Goal: Information Seeking & Learning: Check status

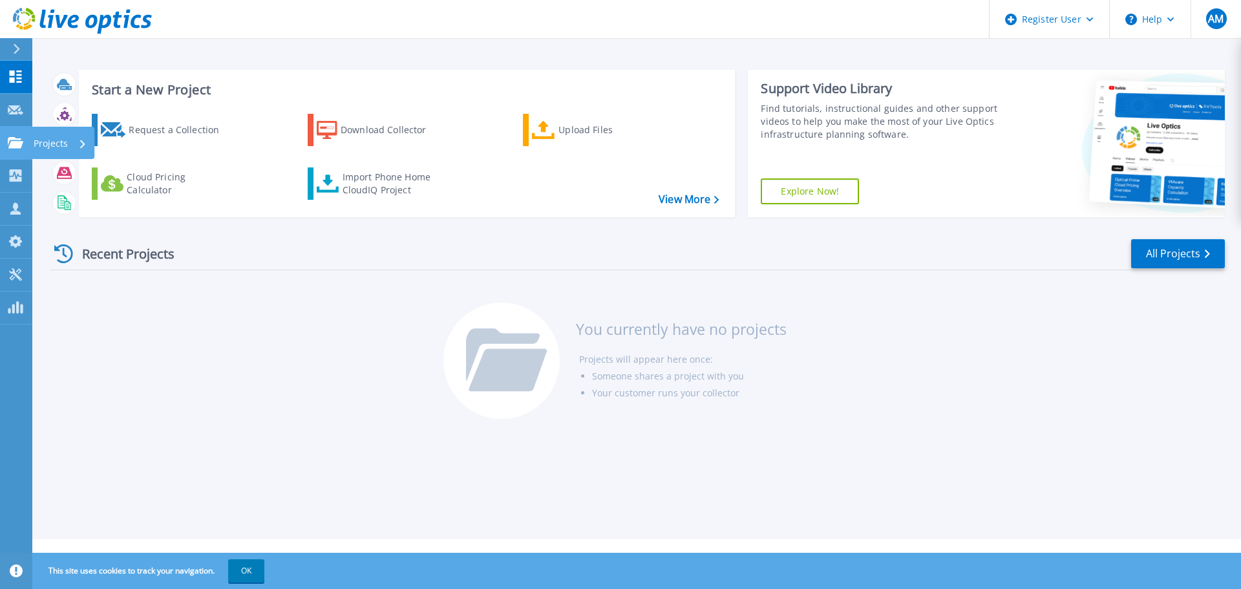
click at [17, 142] on icon at bounding box center [16, 142] width 16 height 11
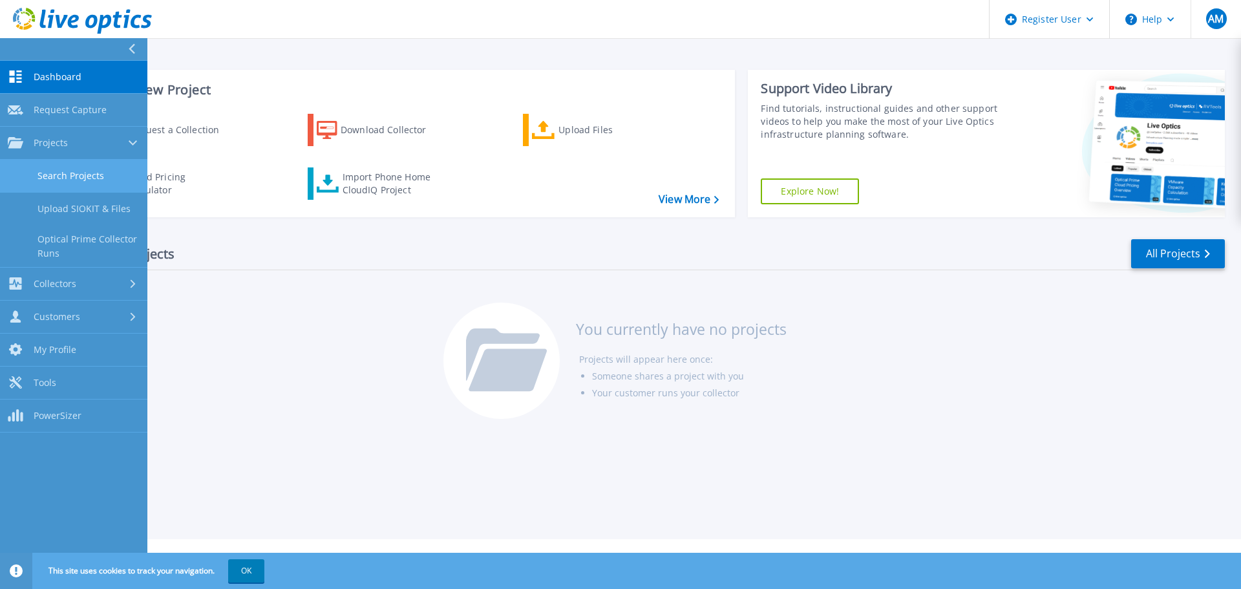
click at [68, 176] on link "Search Projects" at bounding box center [73, 176] width 147 height 33
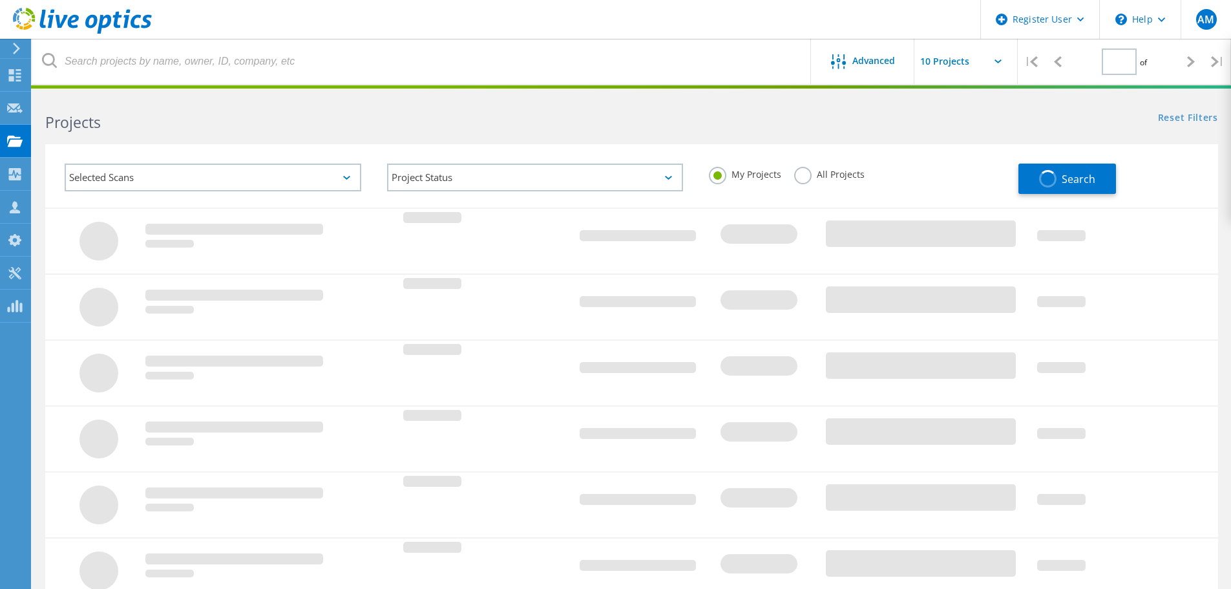
type input "1"
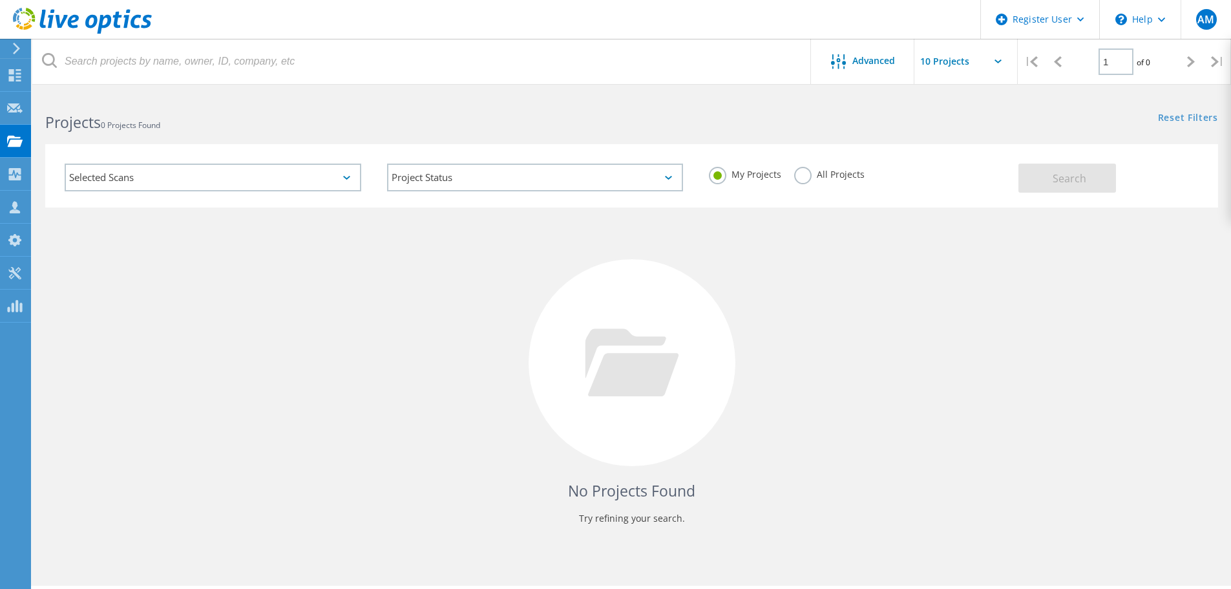
click at [802, 176] on label "All Projects" at bounding box center [829, 173] width 70 height 12
click at [0, 0] on input "All Projects" at bounding box center [0, 0] width 0 height 0
click at [345, 180] on div "Selected Scans" at bounding box center [213, 178] width 297 height 28
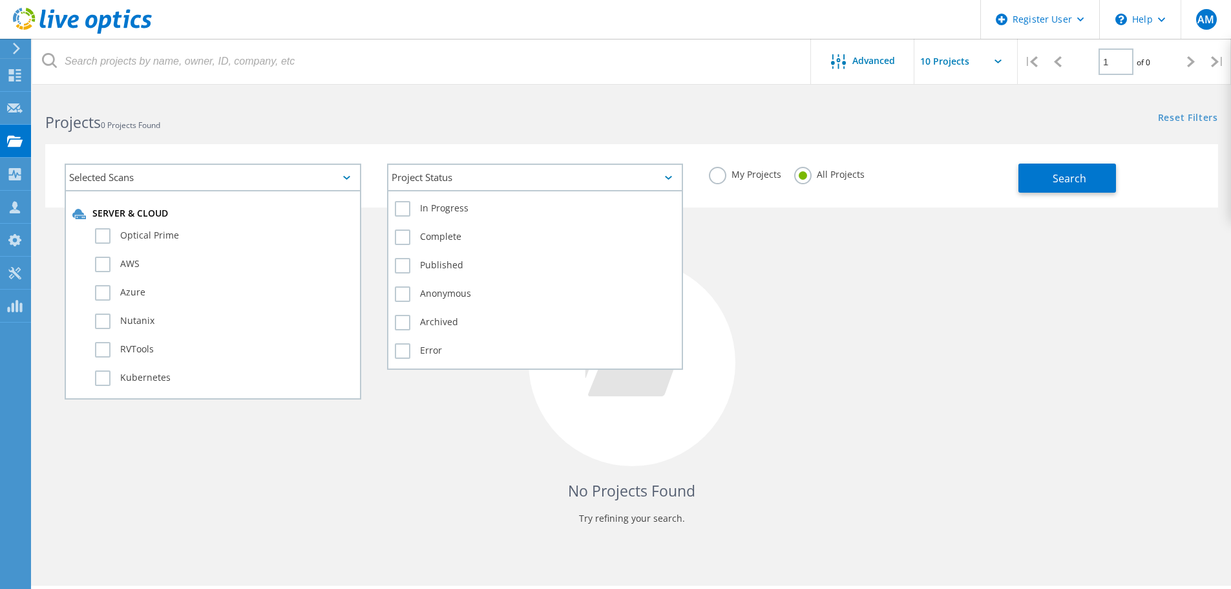
click at [679, 177] on div "Project Status" at bounding box center [535, 178] width 297 height 28
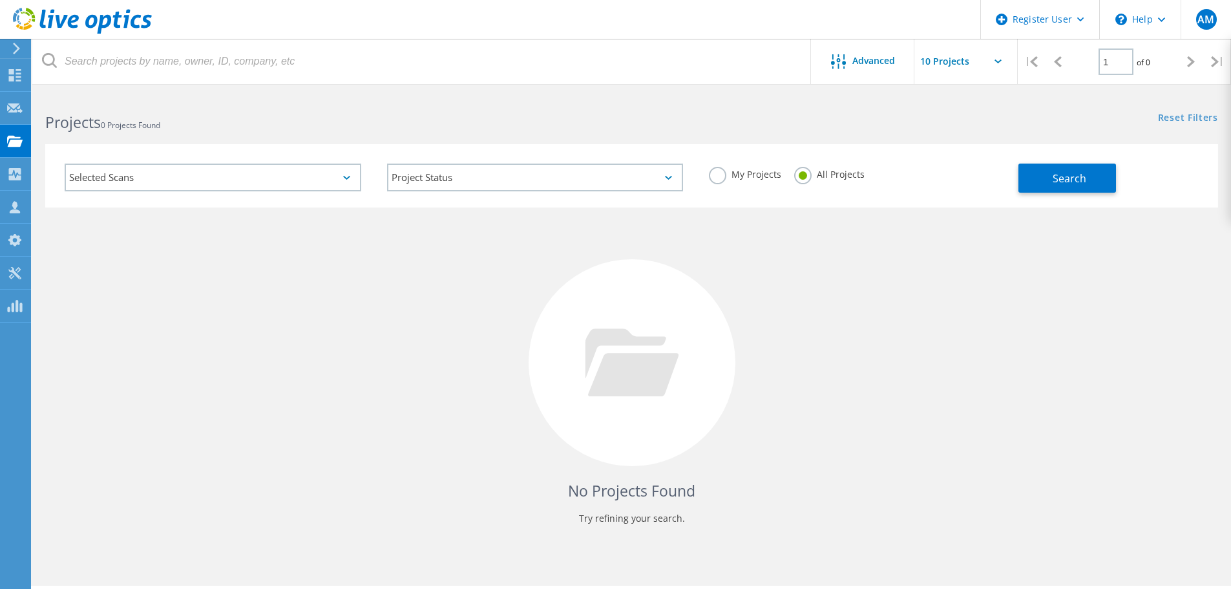
click at [863, 274] on div "No Projects Found Try refining your search." at bounding box center [631, 375] width 1173 height 334
click at [1065, 180] on span "Search" at bounding box center [1070, 178] width 34 height 14
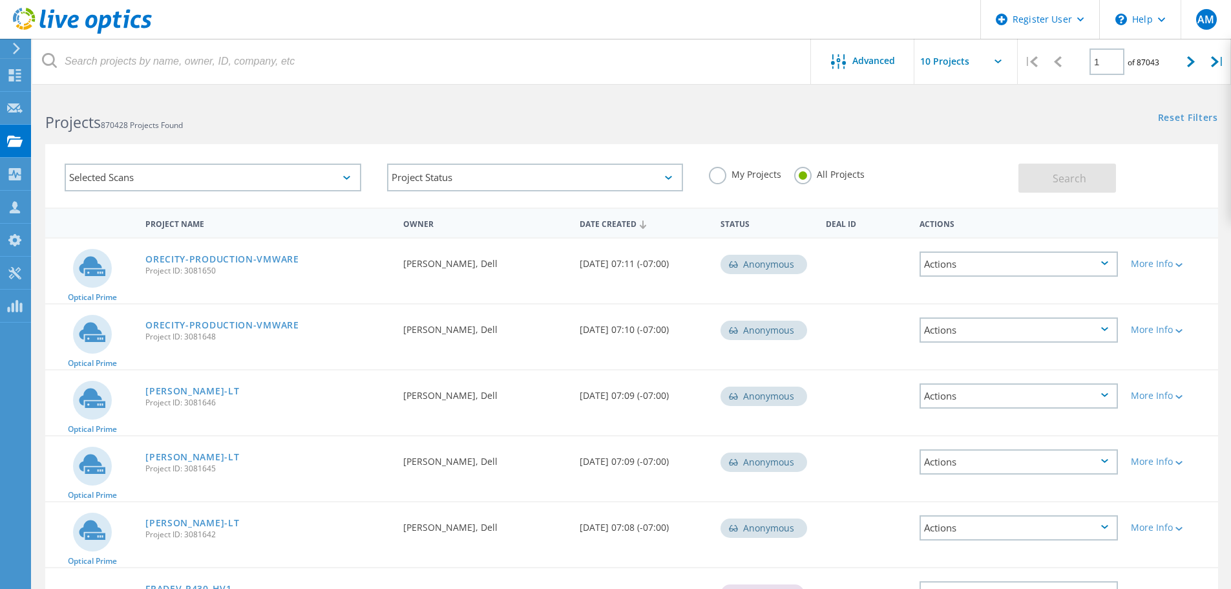
click at [719, 179] on label "My Projects" at bounding box center [745, 173] width 72 height 12
click at [0, 0] on input "My Projects" at bounding box center [0, 0] width 0 height 0
click at [1075, 176] on span "Search" at bounding box center [1070, 178] width 34 height 14
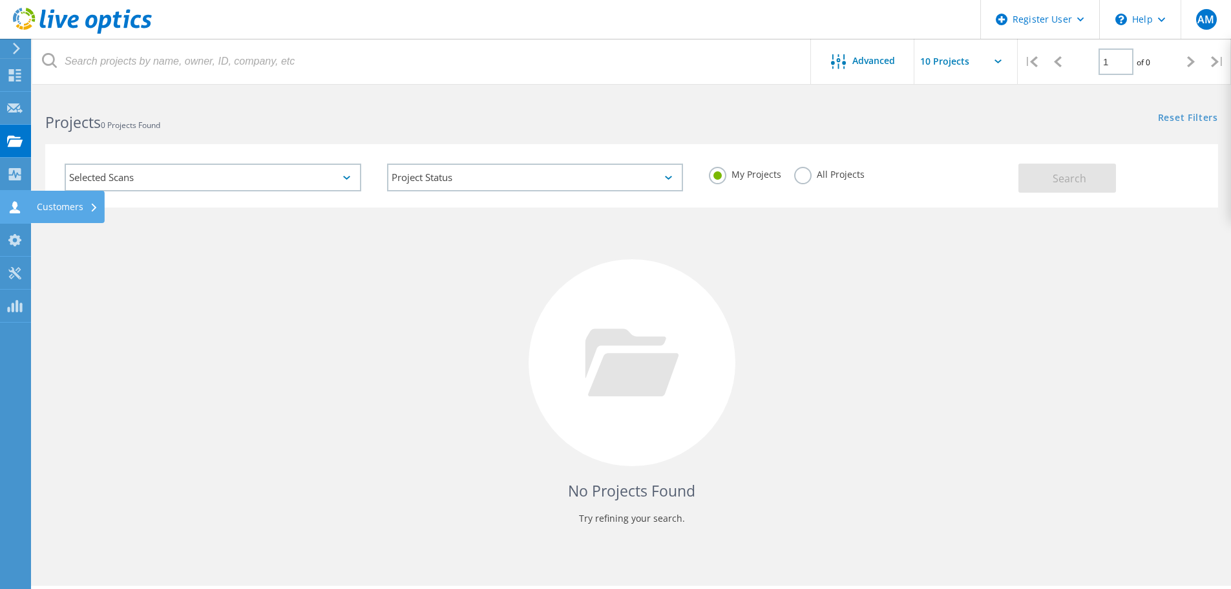
click at [19, 213] on div at bounding box center [15, 209] width 16 height 14
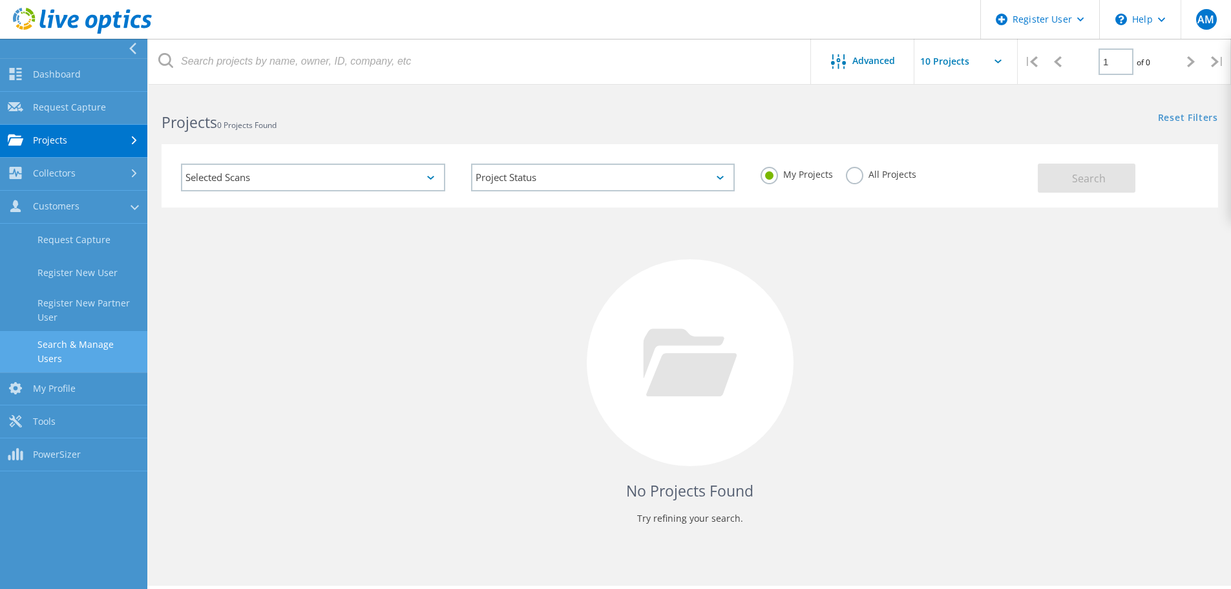
click at [118, 350] on link "Search & Manage Users" at bounding box center [73, 351] width 147 height 41
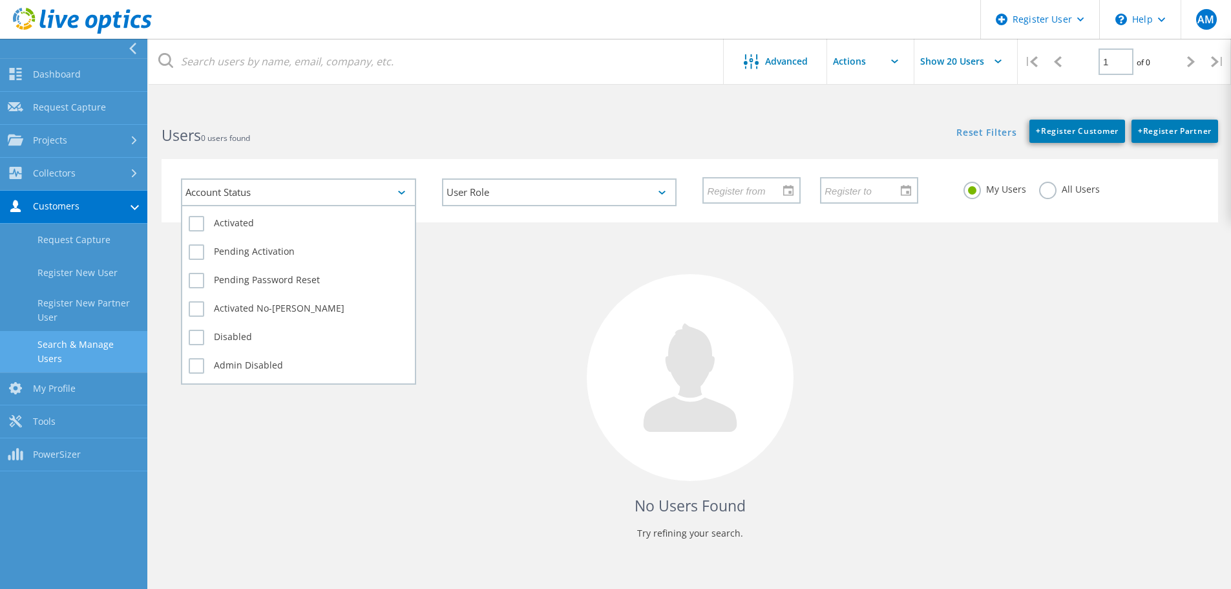
click at [404, 191] on icon at bounding box center [401, 193] width 7 height 4
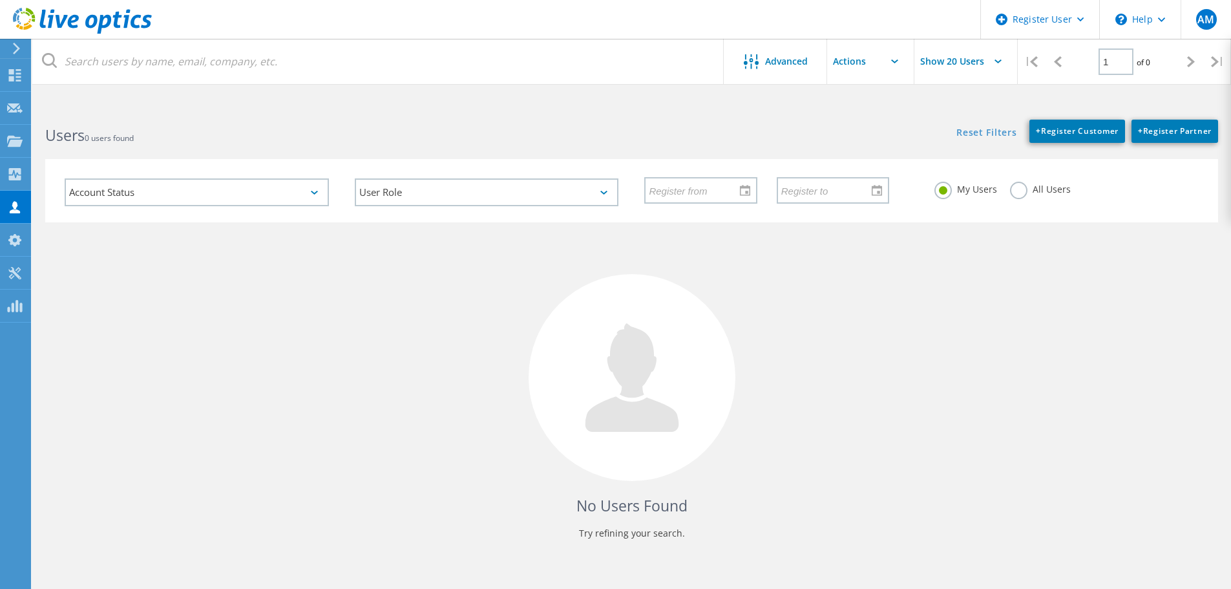
click at [882, 62] on input "text" at bounding box center [891, 61] width 129 height 45
click at [1003, 59] on input "Show 20 Users" at bounding box center [979, 61] width 129 height 45
click at [776, 110] on div "Reset Filters + Register Customer + Register Partner Show Filters" at bounding box center [931, 125] width 599 height 36
click at [39, 74] on div "Dashboard" at bounding box center [61, 74] width 48 height 9
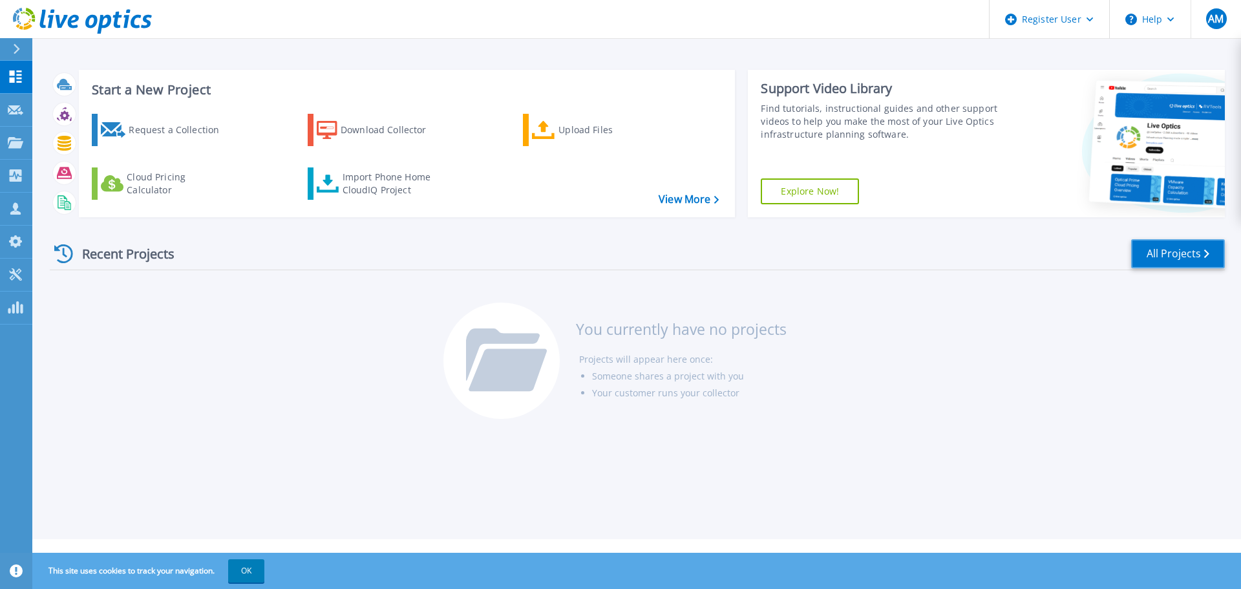
click at [1170, 255] on link "All Projects" at bounding box center [1178, 253] width 94 height 29
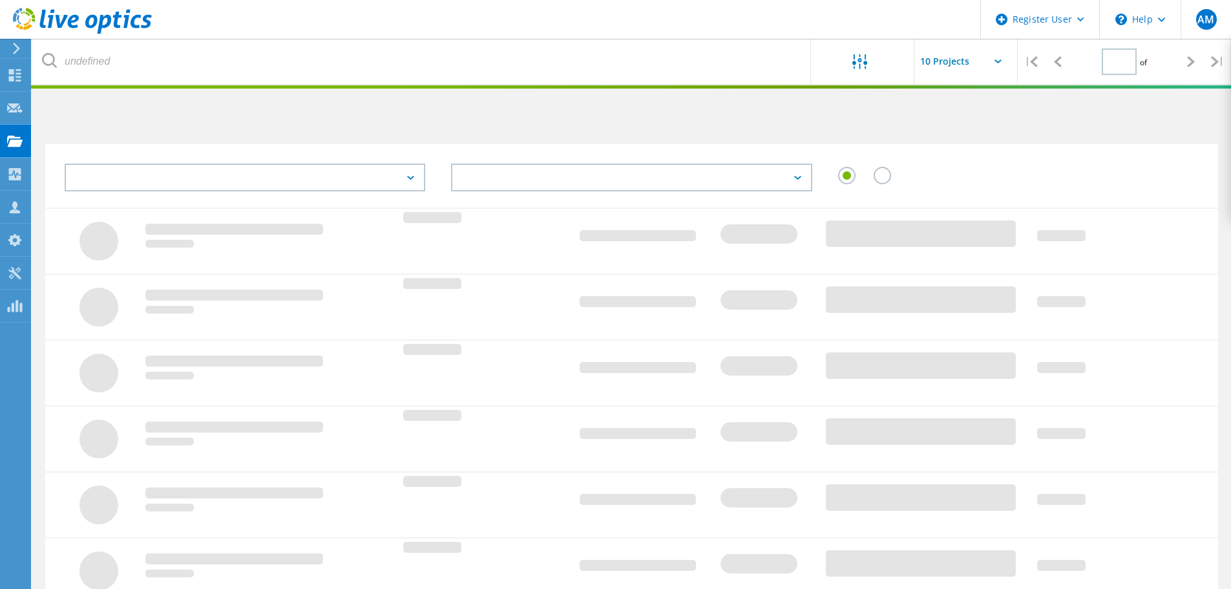
type input "1"
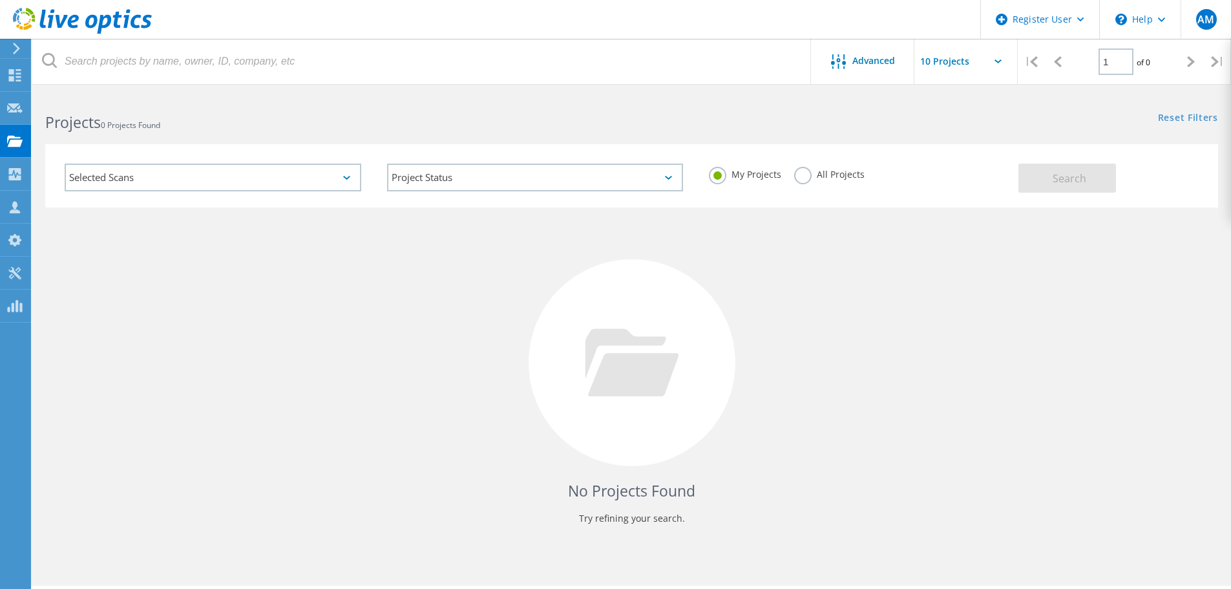
click at [340, 177] on div "Selected Scans" at bounding box center [213, 178] width 297 height 28
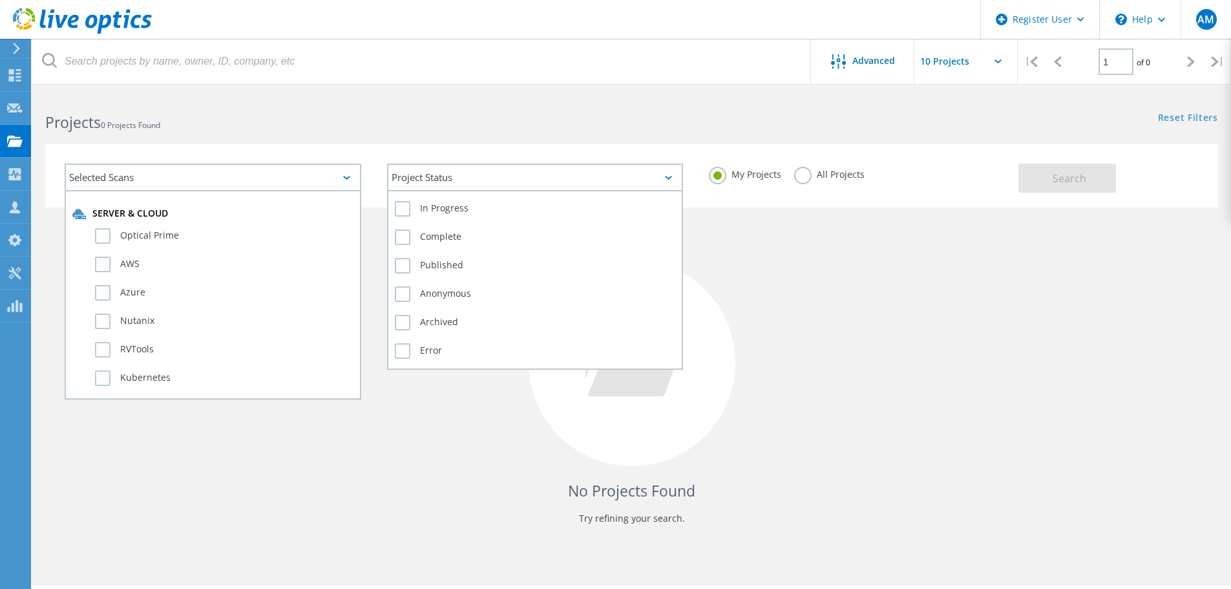
click at [588, 175] on div "Project Status" at bounding box center [535, 178] width 297 height 28
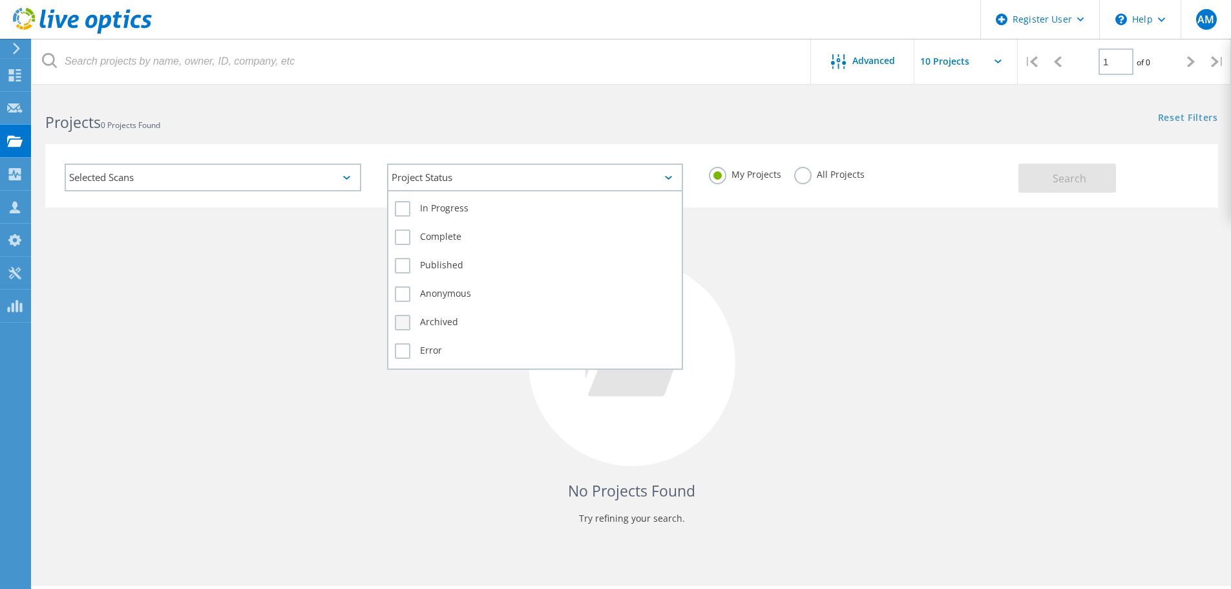
click at [401, 321] on label "Archived" at bounding box center [535, 323] width 281 height 16
click at [0, 0] on input "Archived" at bounding box center [0, 0] width 0 height 0
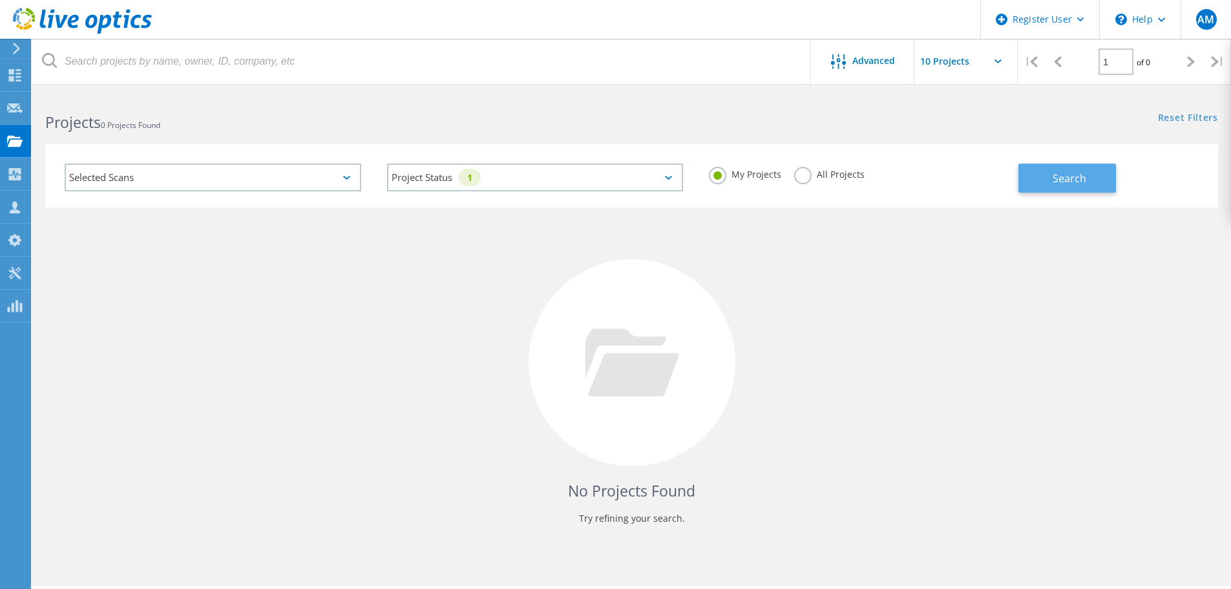
click at [1075, 189] on button "Search" at bounding box center [1068, 178] width 98 height 29
click at [799, 173] on label "All Projects" at bounding box center [829, 173] width 70 height 12
click at [0, 0] on input "All Projects" at bounding box center [0, 0] width 0 height 0
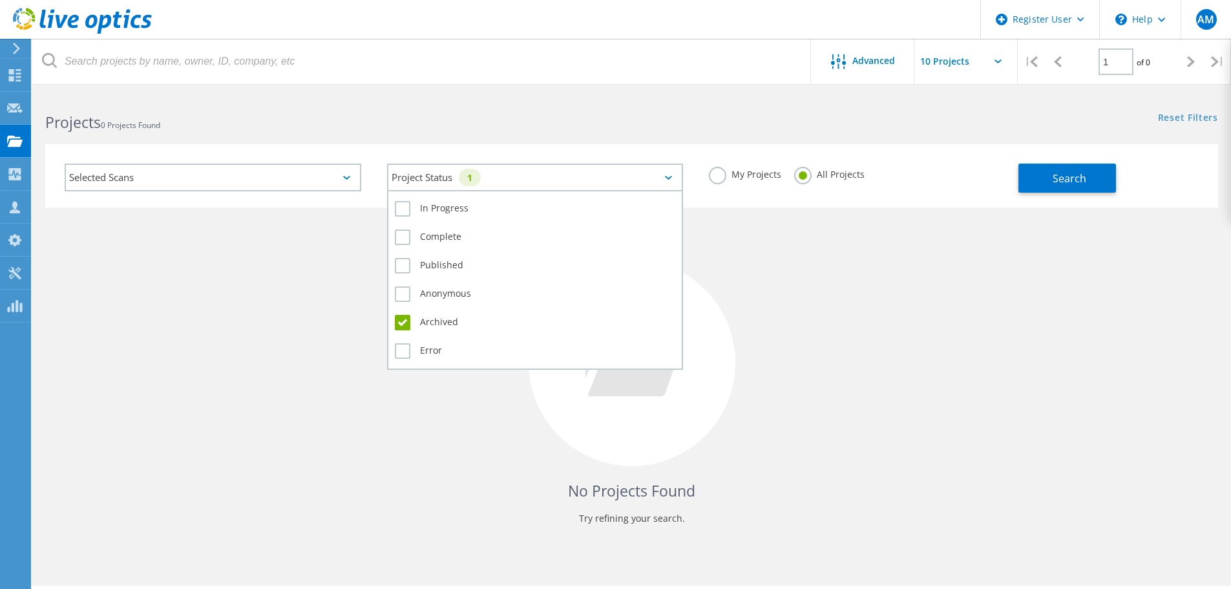
click at [566, 179] on div "Project Status 1" at bounding box center [535, 178] width 297 height 28
click at [405, 320] on label "Archived" at bounding box center [535, 323] width 281 height 16
click at [0, 0] on input "Archived" at bounding box center [0, 0] width 0 height 0
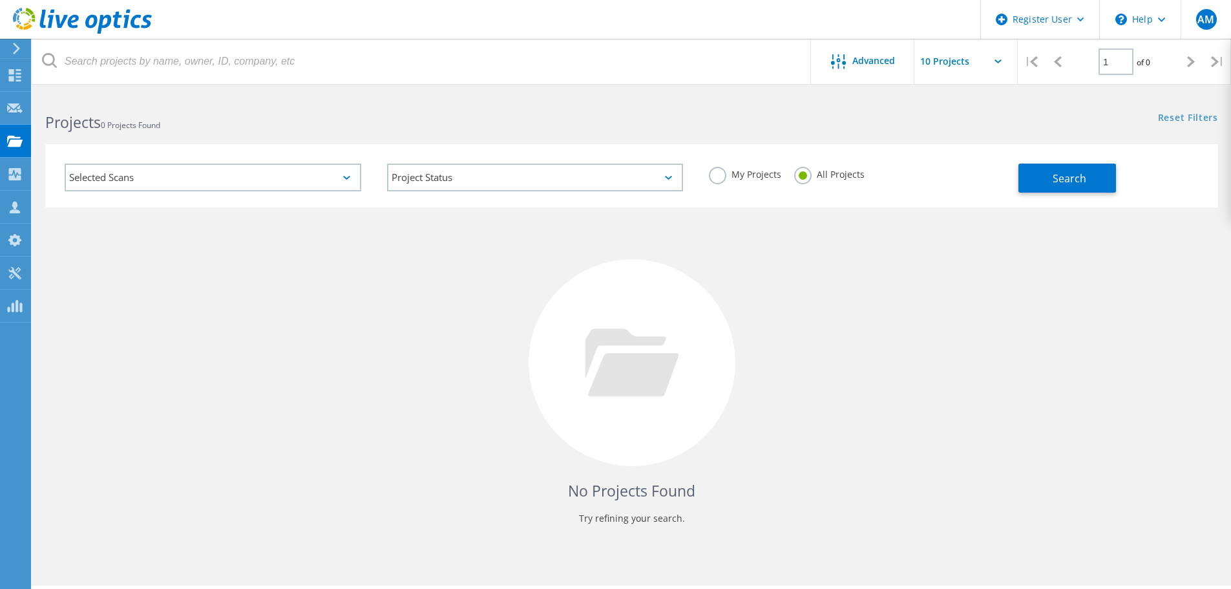
click at [884, 436] on div "No Projects Found Try refining your search." at bounding box center [631, 375] width 1173 height 334
click at [345, 175] on div "Selected Scans" at bounding box center [213, 178] width 297 height 28
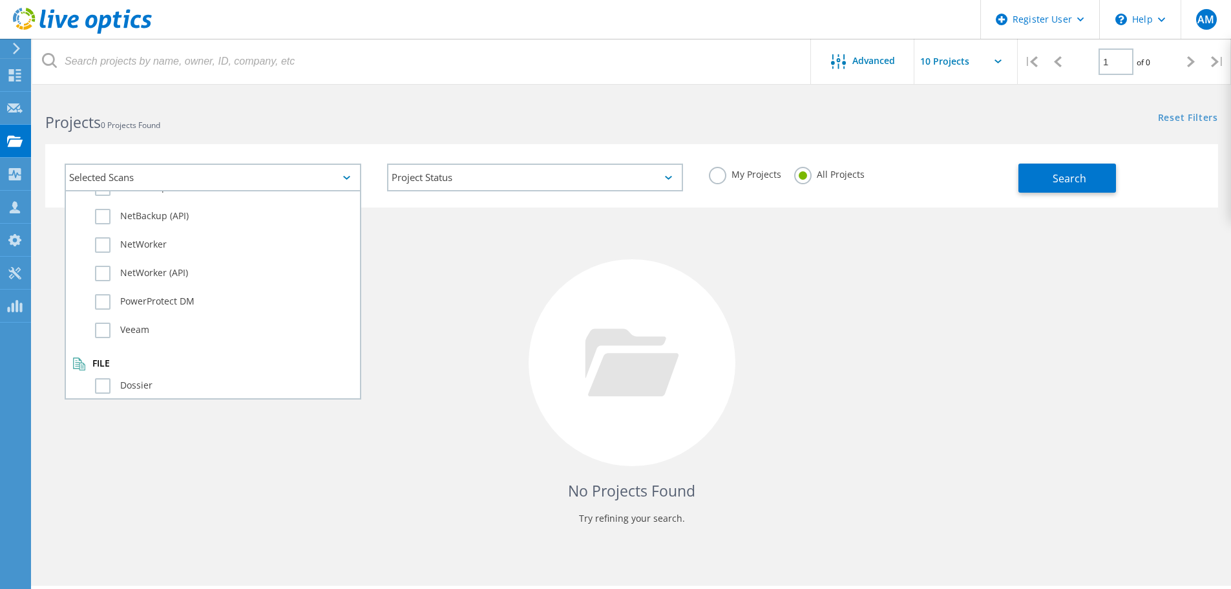
scroll to position [909, 0]
click at [715, 173] on label "My Projects" at bounding box center [745, 173] width 72 height 12
click at [0, 0] on input "My Projects" at bounding box center [0, 0] width 0 height 0
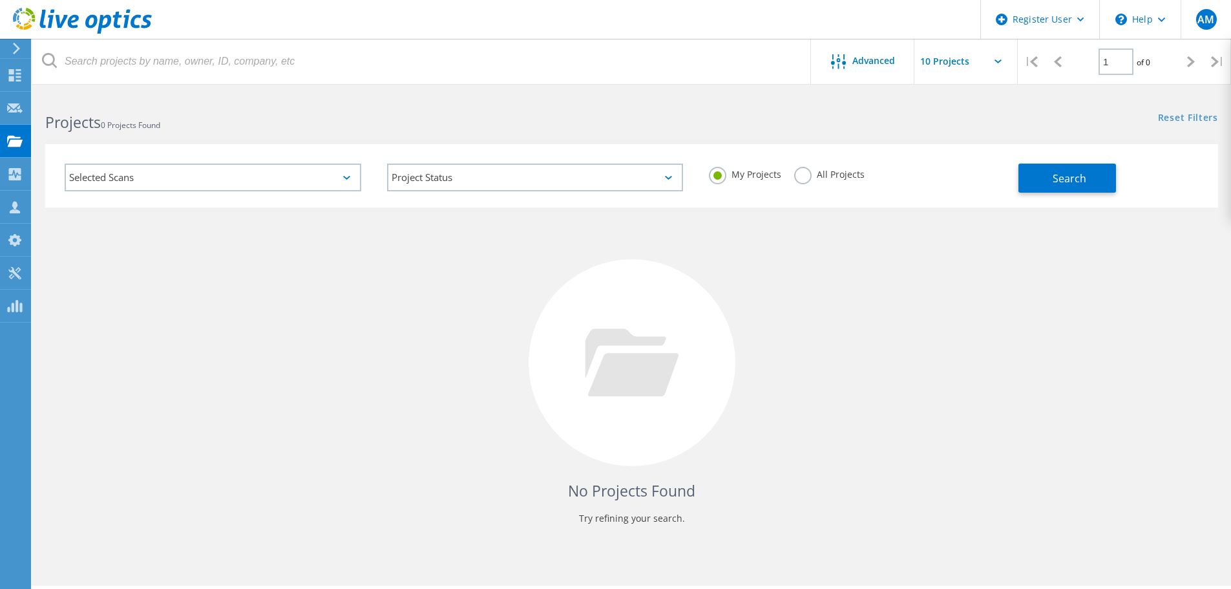
click at [347, 173] on div "Selected Scans" at bounding box center [213, 178] width 297 height 28
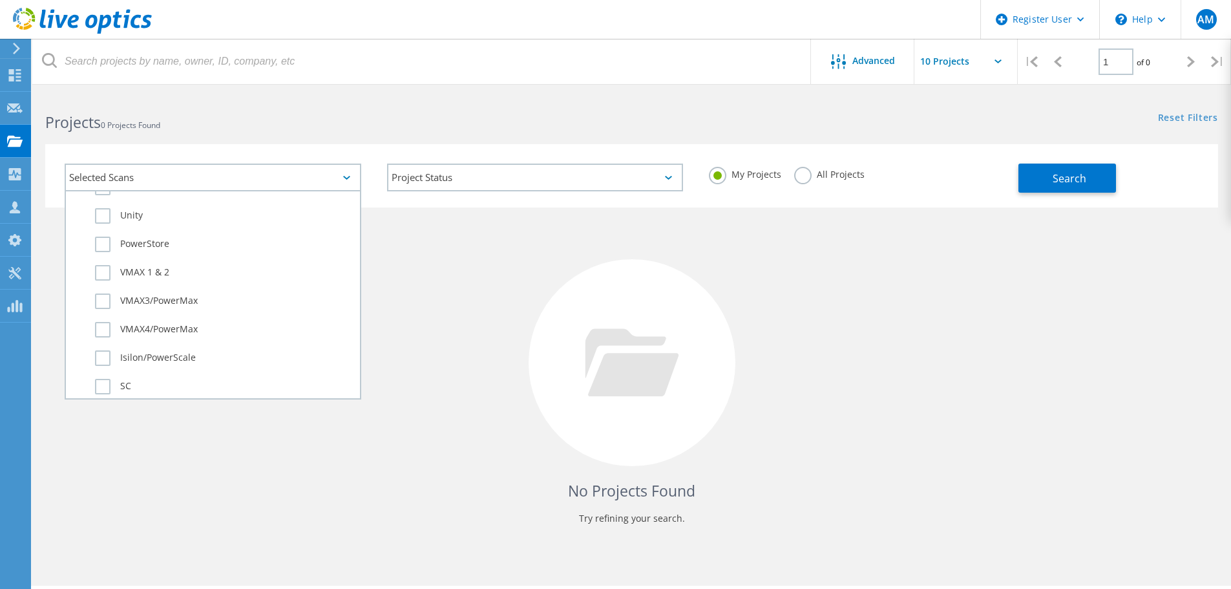
scroll to position [315, 0]
click at [105, 287] on label "VMAX 1 & 2" at bounding box center [224, 289] width 259 height 16
click at [0, 0] on input "VMAX 1 & 2" at bounding box center [0, 0] width 0 height 0
click at [101, 321] on label "VMAX3/PowerMax" at bounding box center [224, 317] width 259 height 16
click at [0, 0] on input "VMAX3/PowerMax" at bounding box center [0, 0] width 0 height 0
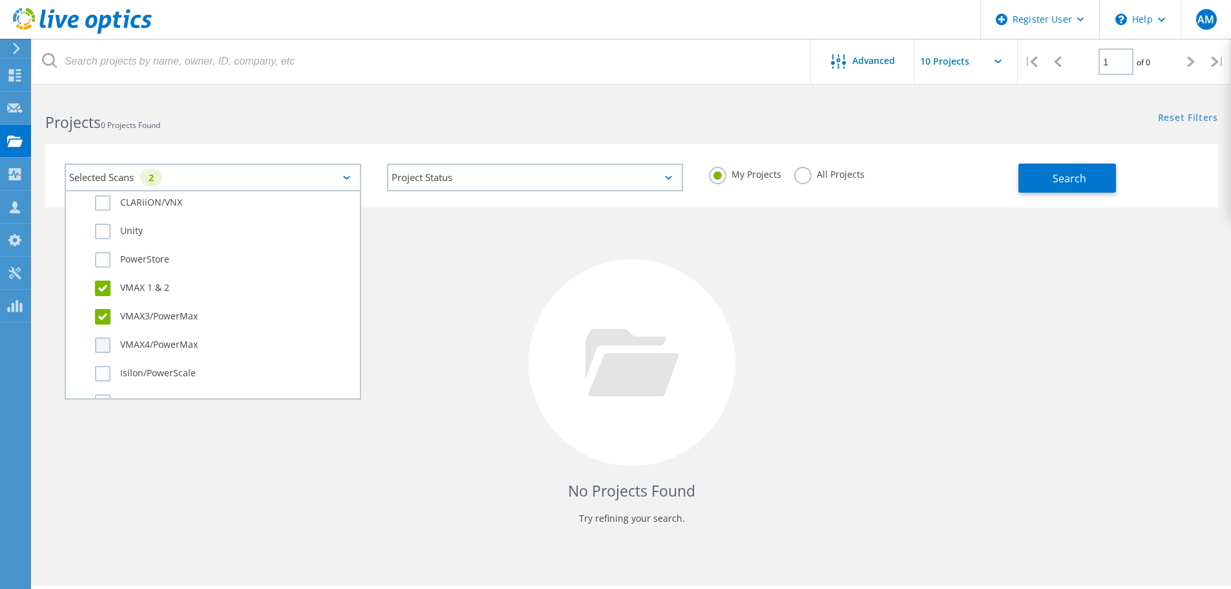
click at [98, 346] on label "VMAX4/PowerMax" at bounding box center [224, 345] width 259 height 16
click at [0, 0] on input "VMAX4/PowerMax" at bounding box center [0, 0] width 0 height 0
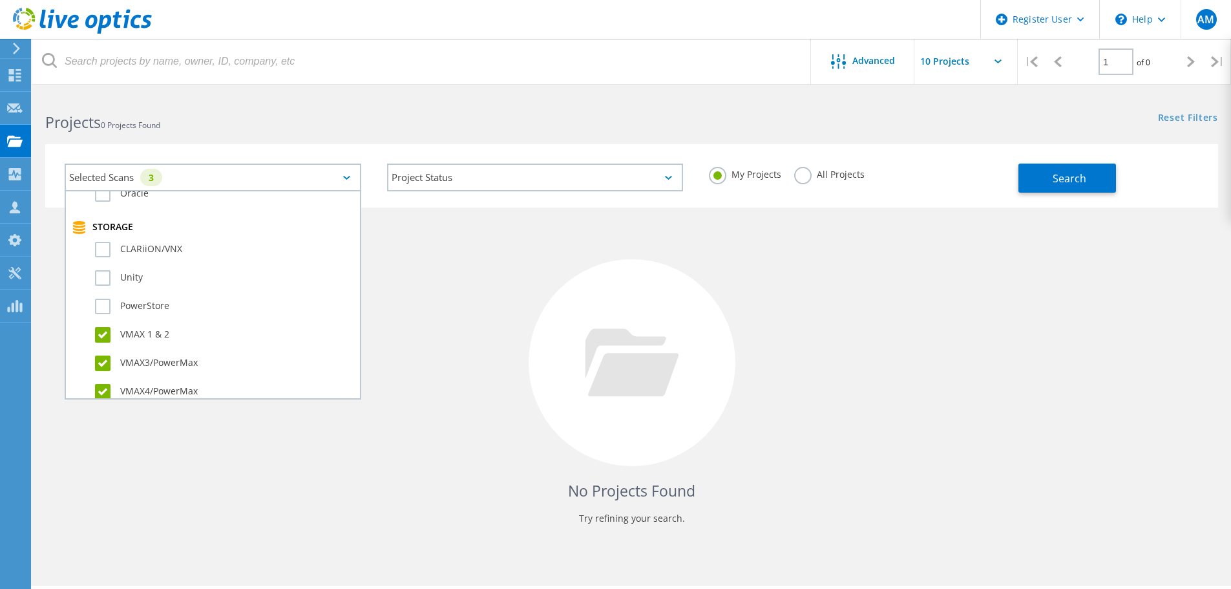
scroll to position [250, 0]
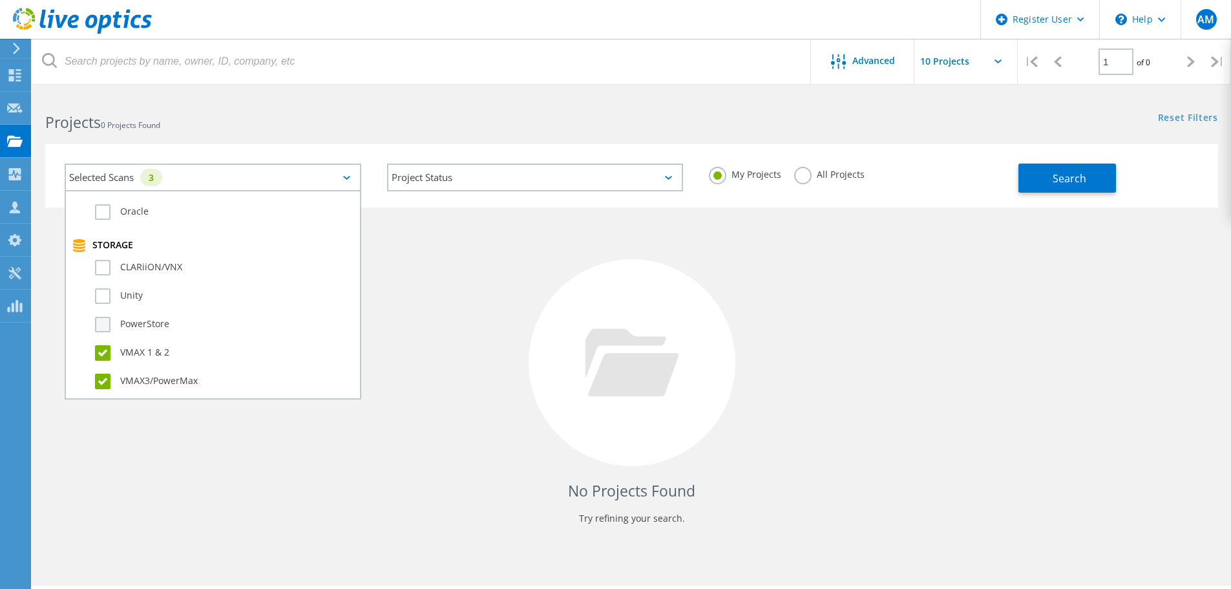
click at [101, 330] on label "PowerStore" at bounding box center [224, 325] width 259 height 16
click at [0, 0] on input "PowerStore" at bounding box center [0, 0] width 0 height 0
click at [98, 231] on label "Unity" at bounding box center [224, 232] width 259 height 16
click at [0, 0] on input "Unity" at bounding box center [0, 0] width 0 height 0
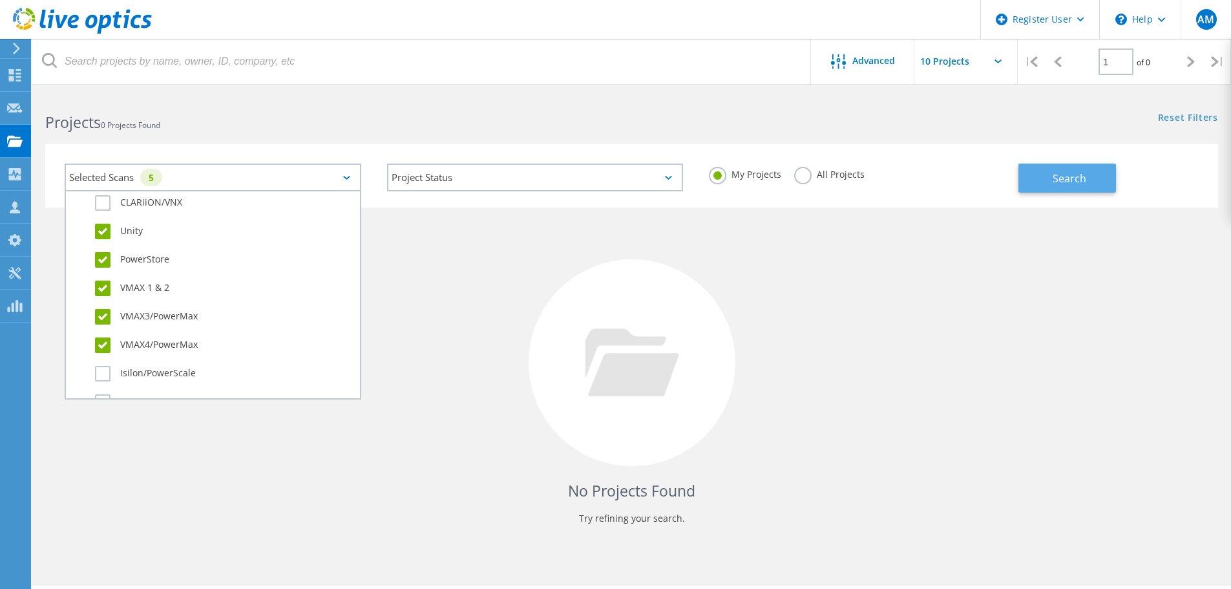
click at [1056, 182] on span "Search" at bounding box center [1070, 178] width 34 height 14
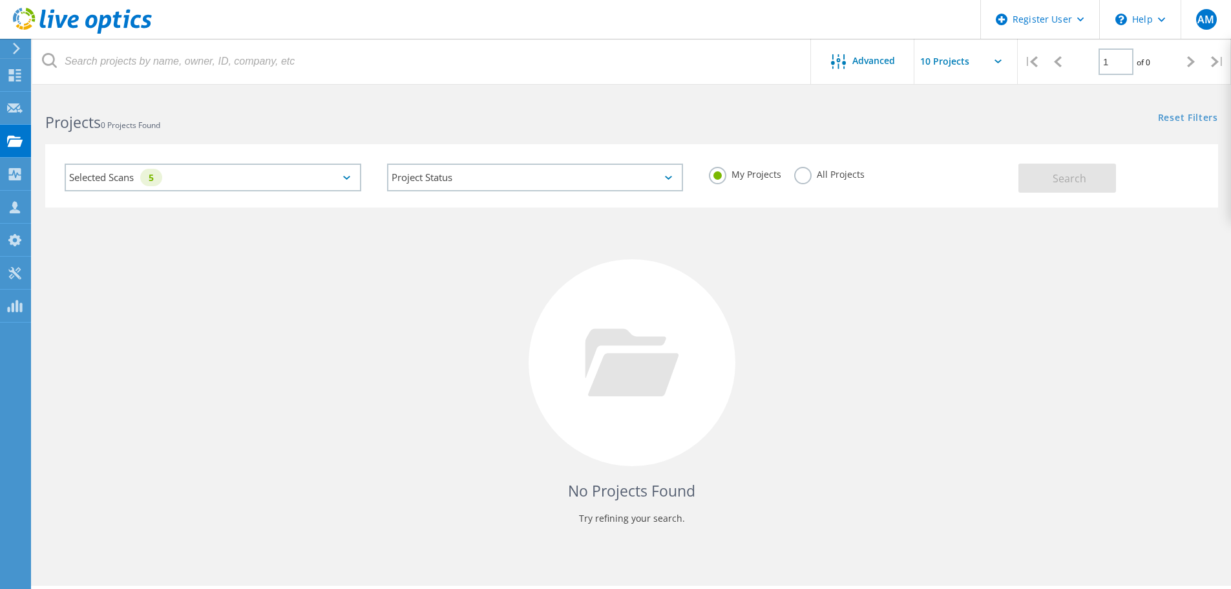
click at [0, 0] on div "Projects" at bounding box center [0, 0] width 0 height 0
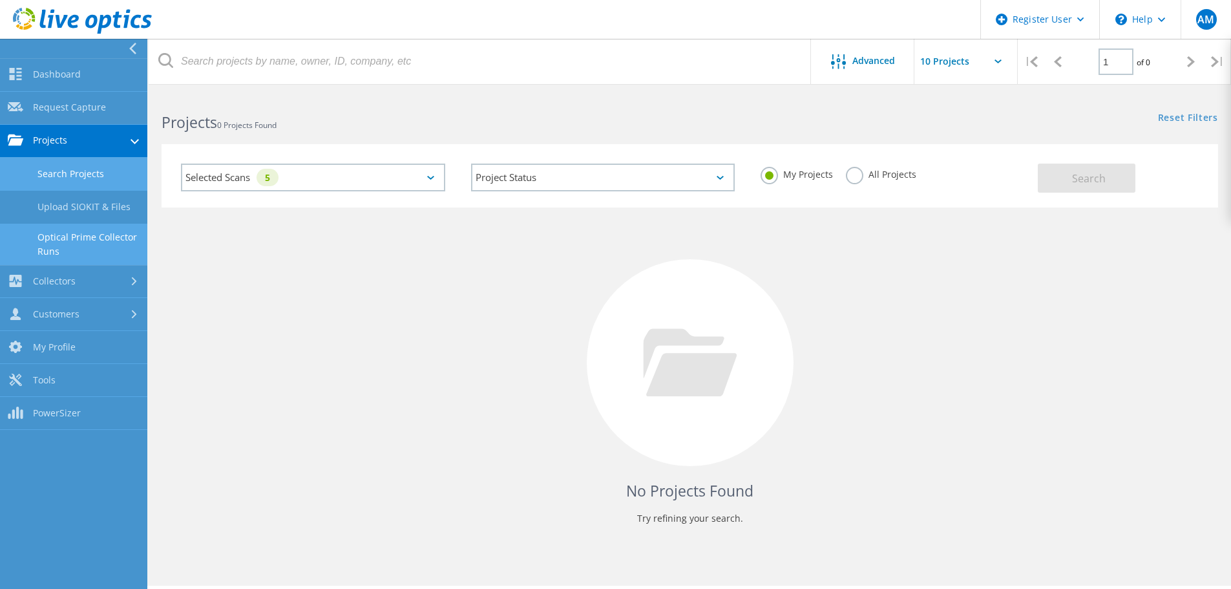
click at [89, 240] on link "Optical Prime Collector Runs" at bounding box center [73, 244] width 147 height 41
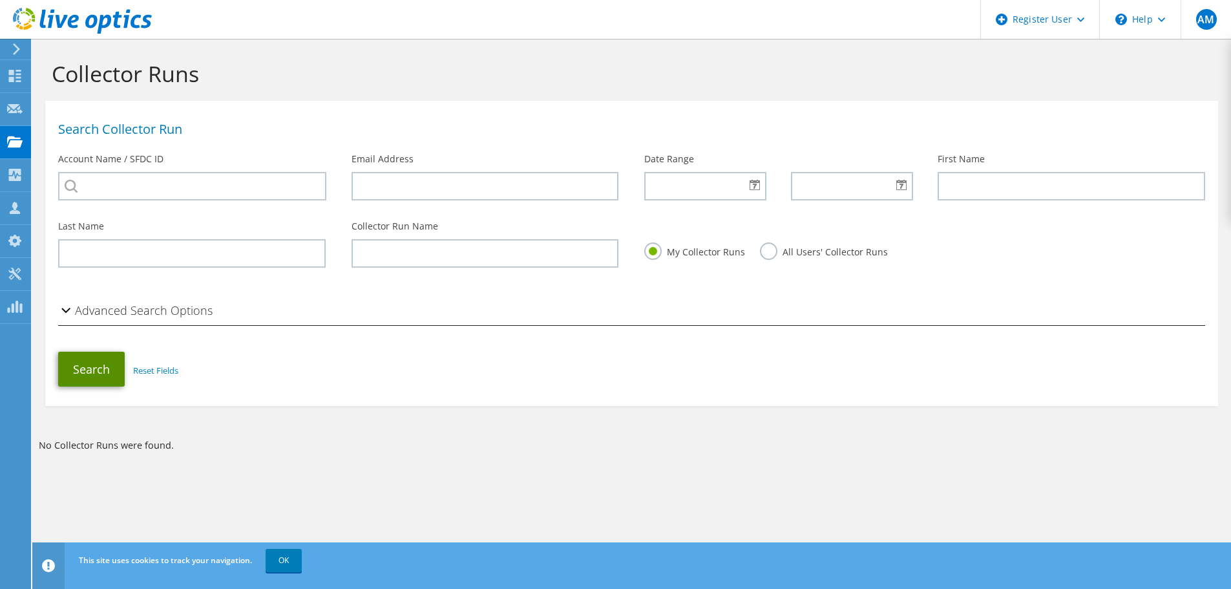
click at [73, 371] on button "Search" at bounding box center [91, 369] width 67 height 35
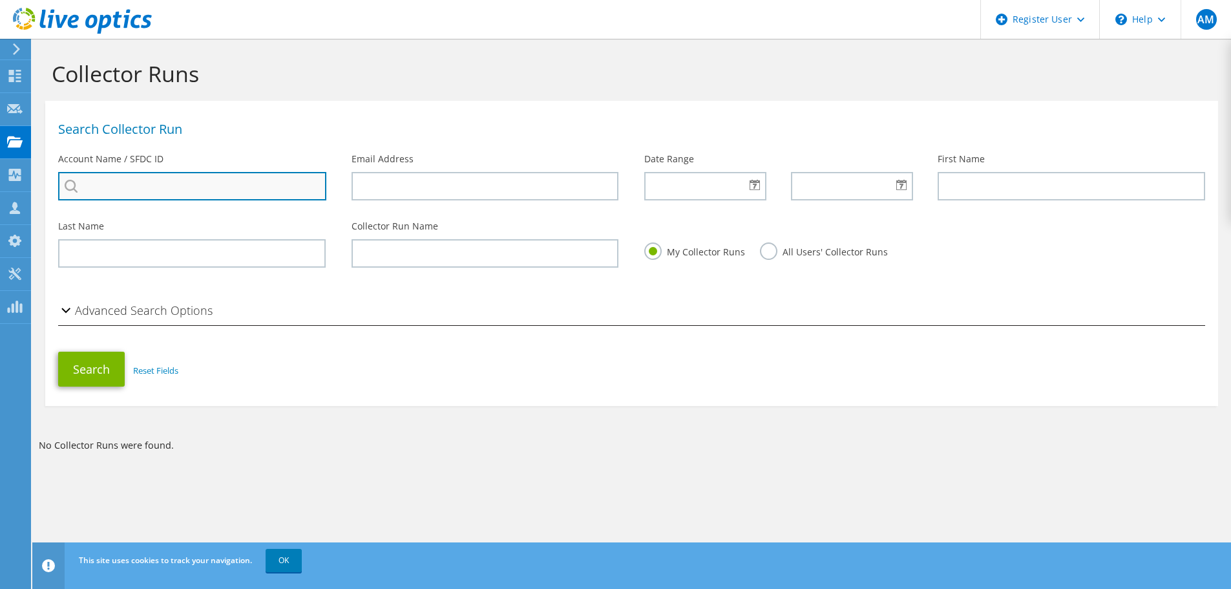
click at [203, 180] on input "search" at bounding box center [192, 186] width 268 height 28
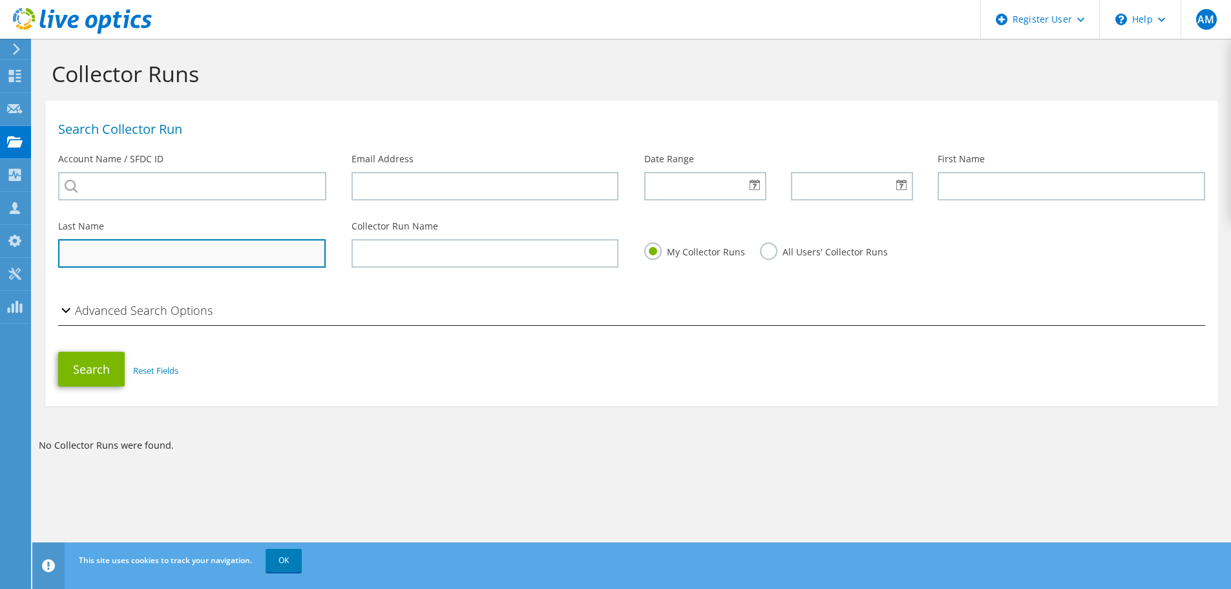
click at [213, 255] on input "text" at bounding box center [192, 253] width 268 height 28
type input "tantari"
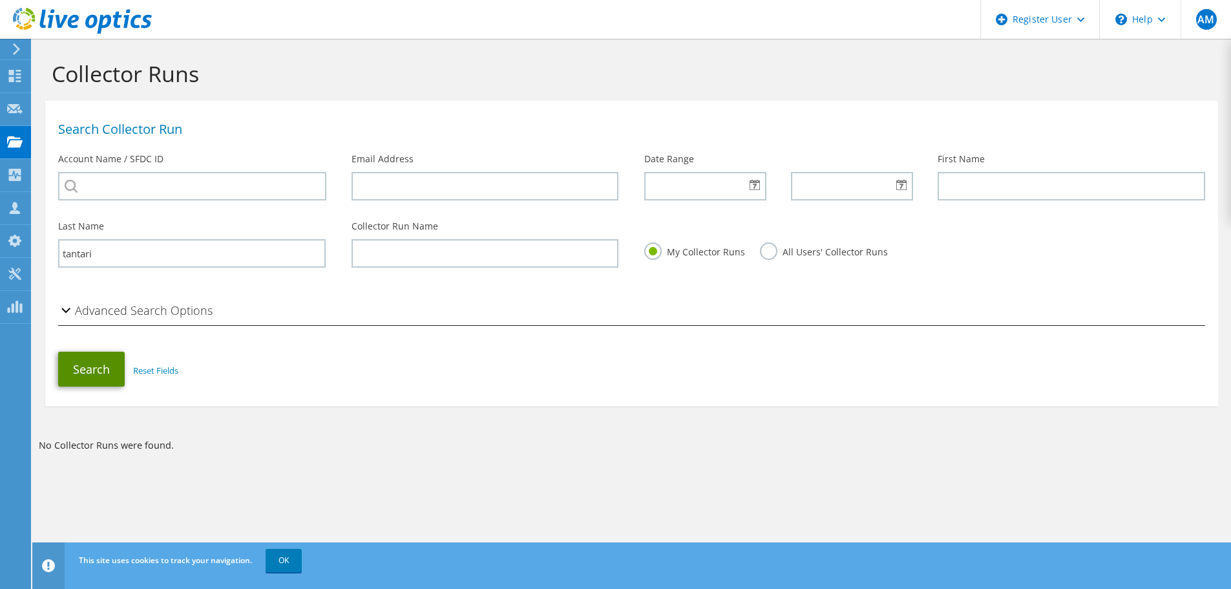
click at [73, 366] on button "Search" at bounding box center [91, 369] width 67 height 35
click at [785, 253] on label "All Users' Collector Runs" at bounding box center [824, 250] width 128 height 16
click at [0, 0] on input "All Users' Collector Runs" at bounding box center [0, 0] width 0 height 0
click at [87, 378] on button "Search" at bounding box center [91, 369] width 67 height 35
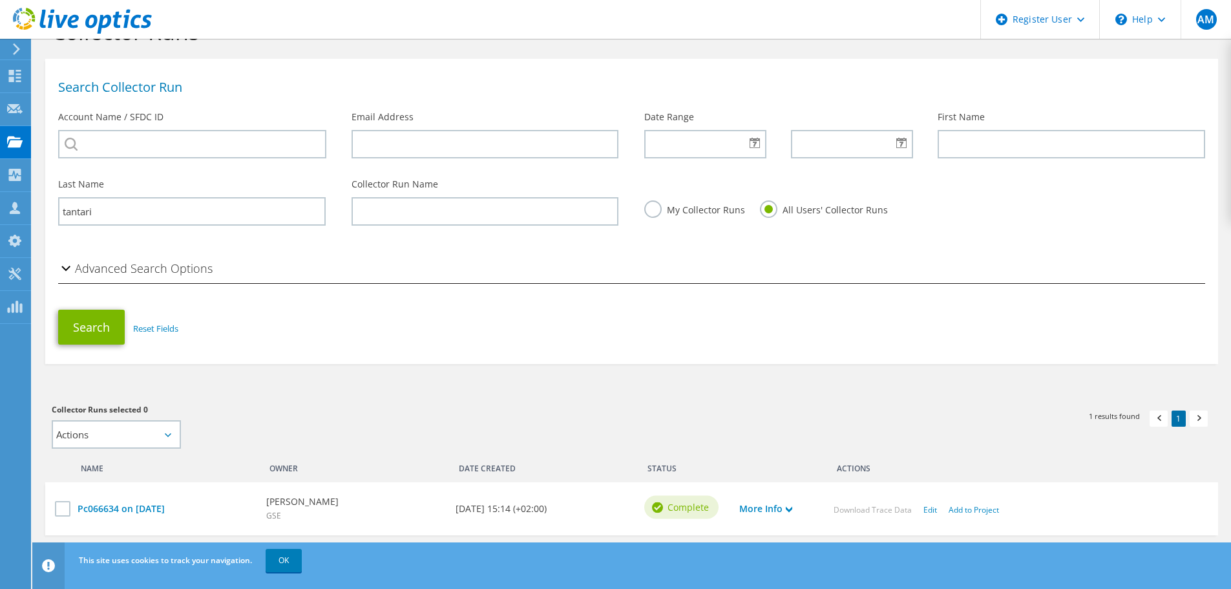
scroll to position [86, 0]
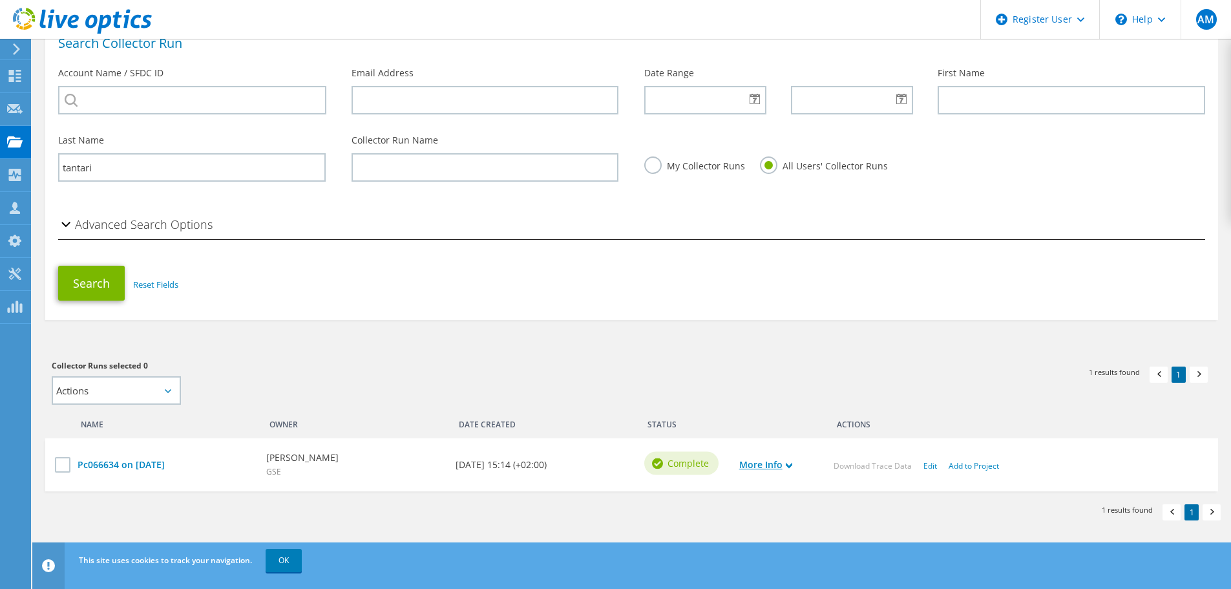
click at [793, 463] on icon at bounding box center [789, 465] width 6 height 6
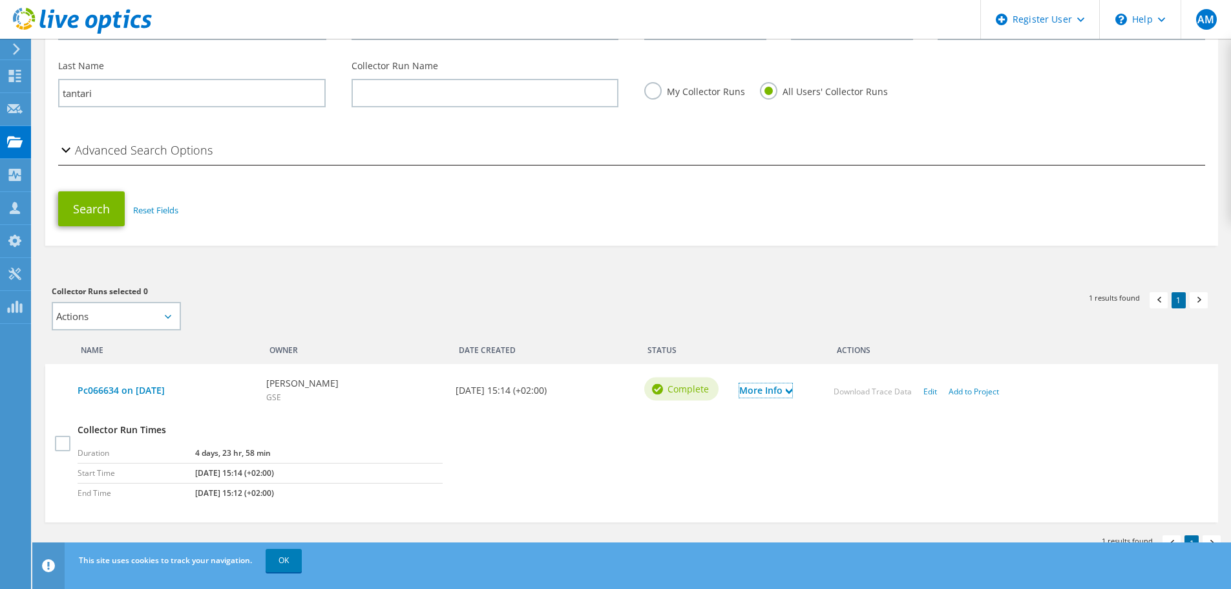
scroll to position [191, 0]
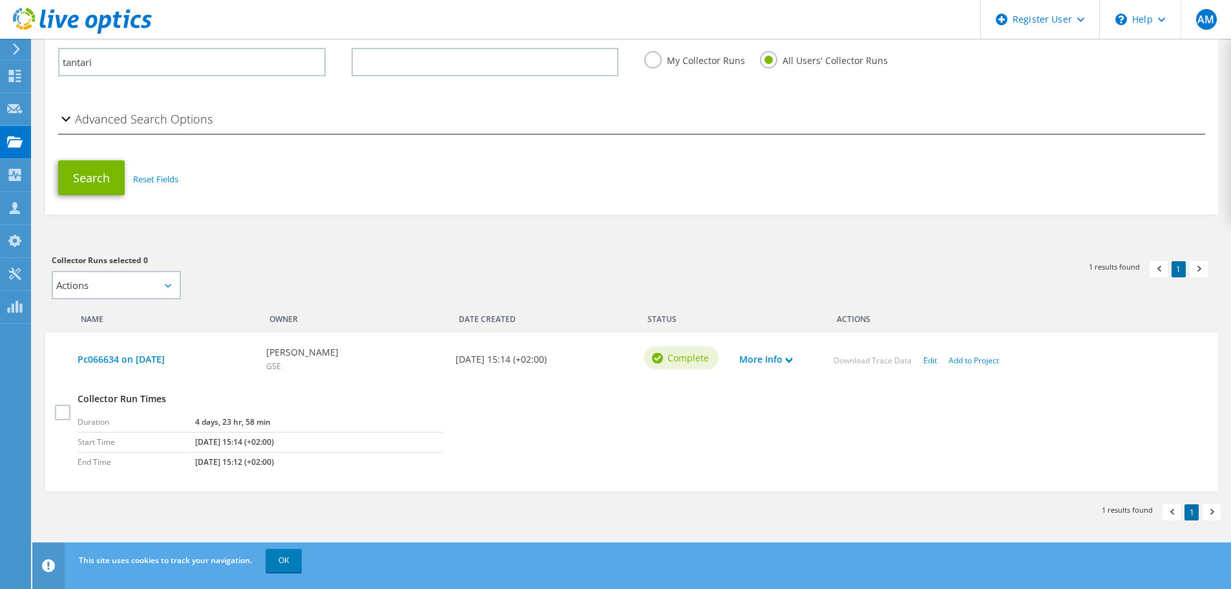
click at [395, 468] on td "[DATE] 15:12 (+02:00)" at bounding box center [319, 462] width 248 height 20
click at [790, 363] on icon at bounding box center [789, 360] width 6 height 6
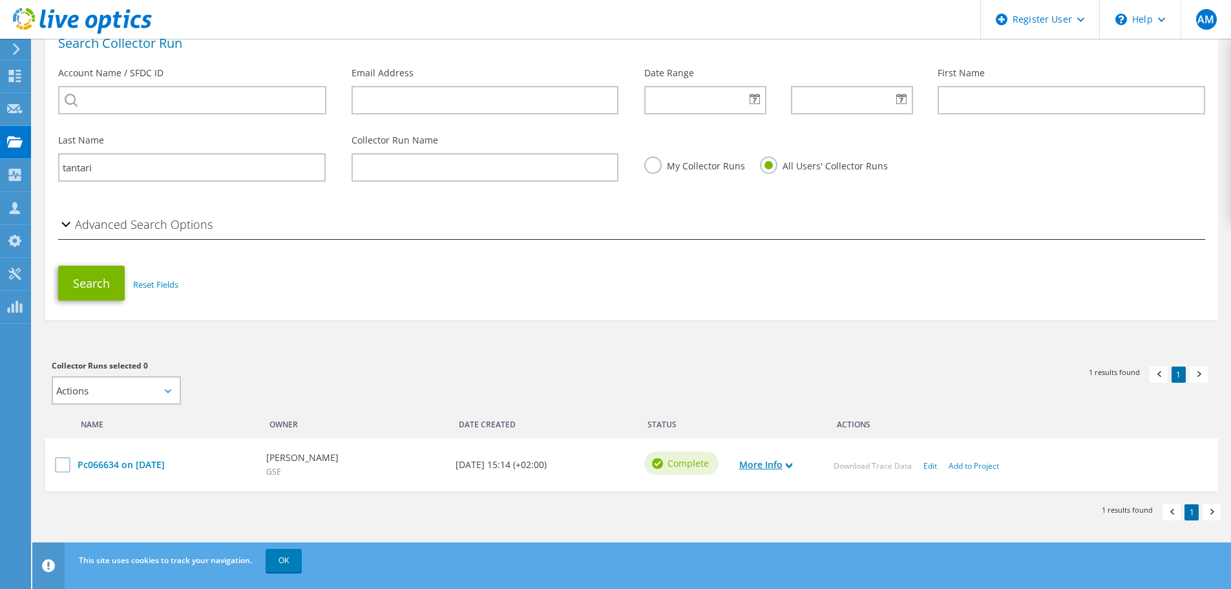
scroll to position [86, 0]
click at [160, 467] on link "Pc066634 on [DATE]" at bounding box center [166, 465] width 176 height 14
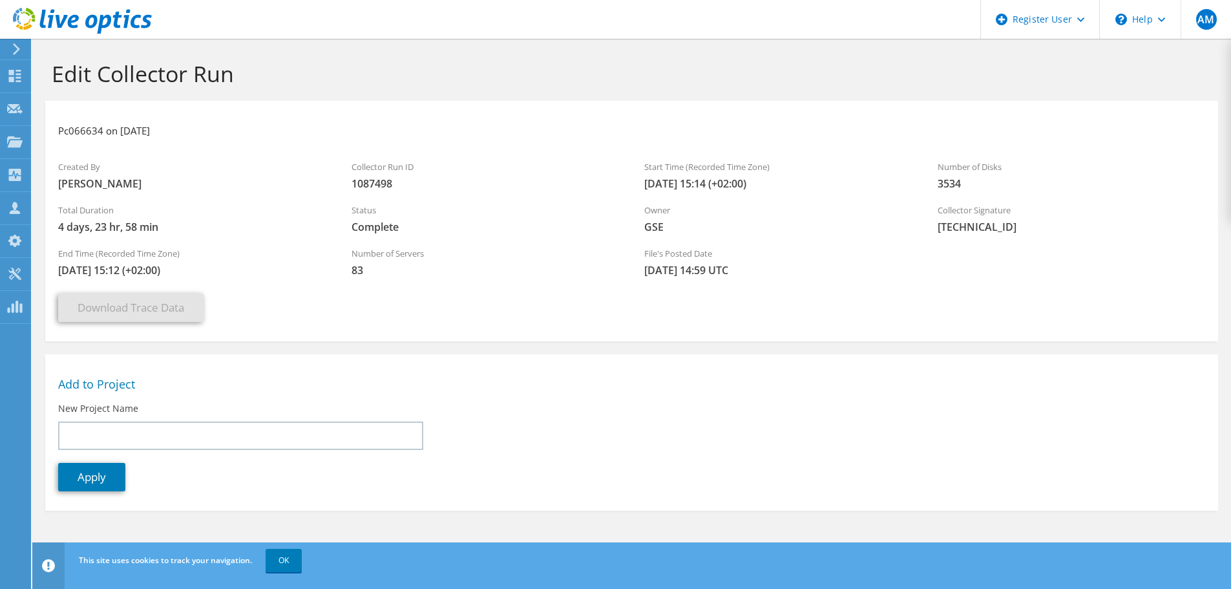
click at [364, 479] on div "Apply" at bounding box center [631, 476] width 1173 height 41
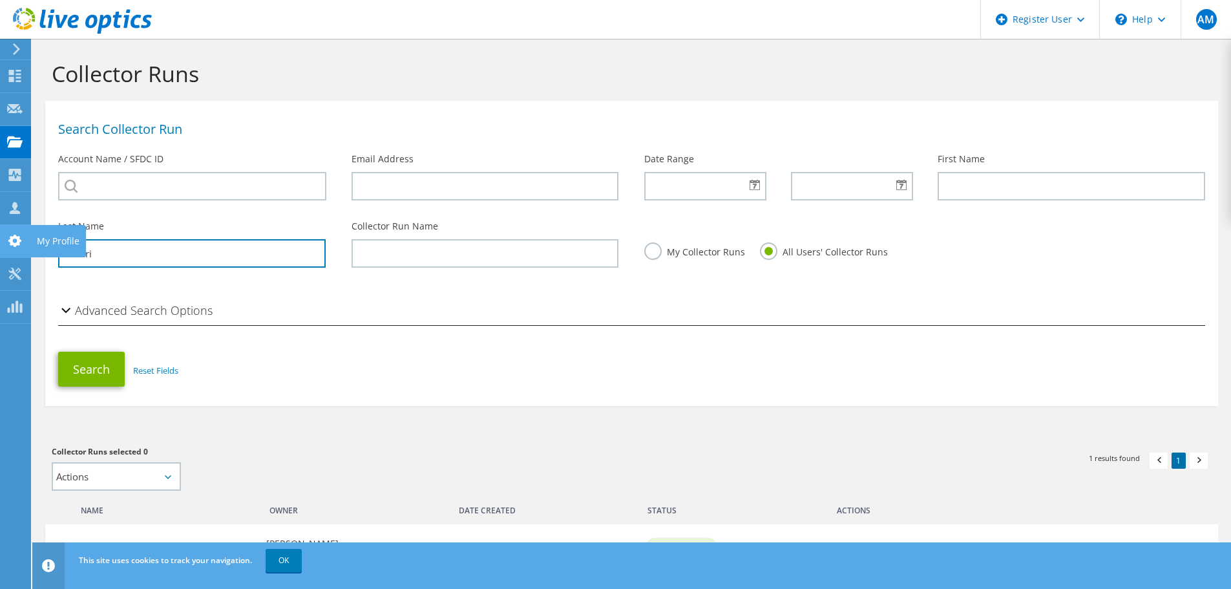
drag, startPoint x: 126, startPoint y: 255, endPoint x: 0, endPoint y: 242, distance: 126.7
click at [0, 242] on div "AM Dell User [PERSON_NAME] [PERSON_NAME][EMAIL_ADDRESS][DOMAIN_NAME] Dell My Pr…" at bounding box center [615, 337] width 1231 height 675
drag, startPoint x: 98, startPoint y: 256, endPoint x: 15, endPoint y: 260, distance: 82.8
click at [15, 260] on div "AM Dell User [PERSON_NAME] [PERSON_NAME][EMAIL_ADDRESS][DOMAIN_NAME] Dell My Pr…" at bounding box center [615, 337] width 1231 height 675
click at [98, 251] on input "tantari" at bounding box center [192, 253] width 268 height 28
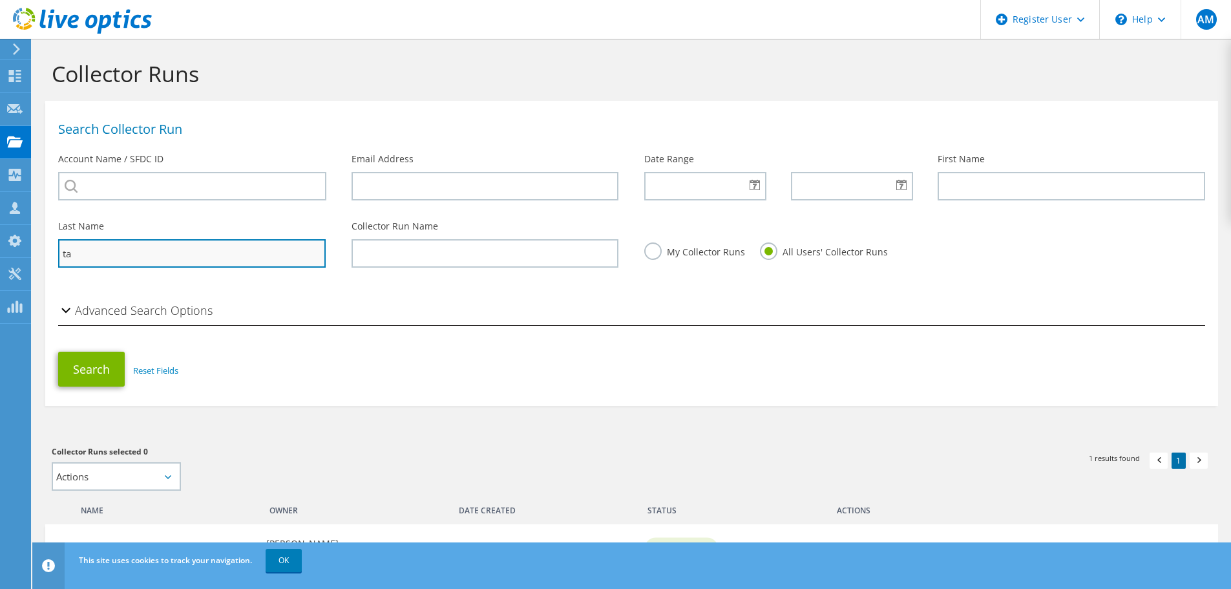
type input "t"
type input "pozzi"
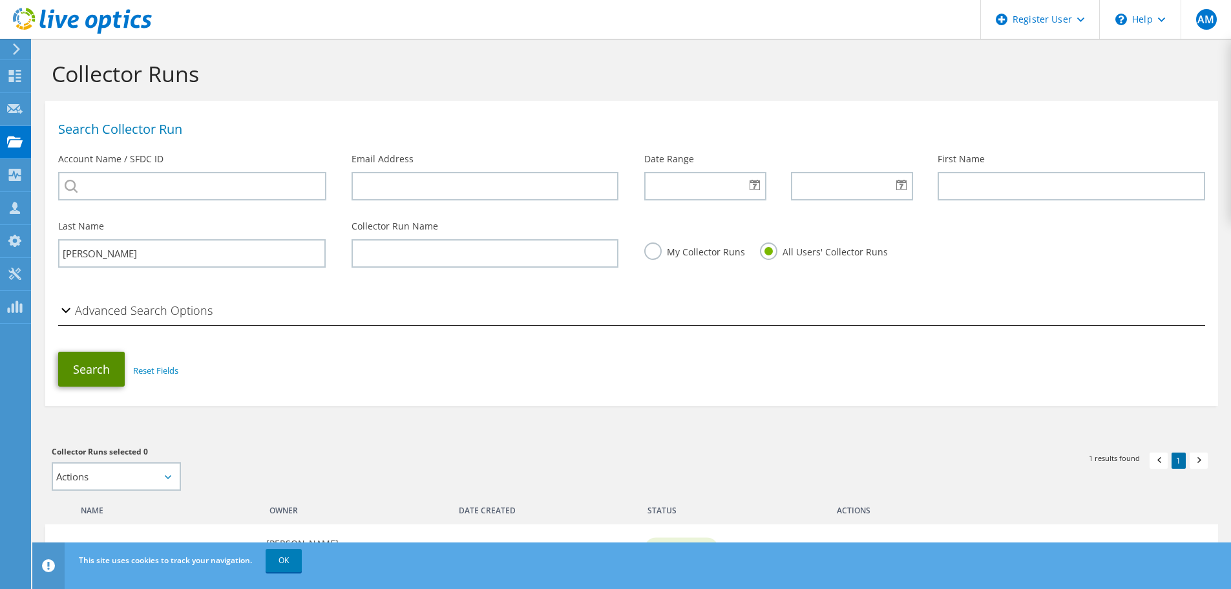
click at [100, 367] on button "Search" at bounding box center [91, 369] width 67 height 35
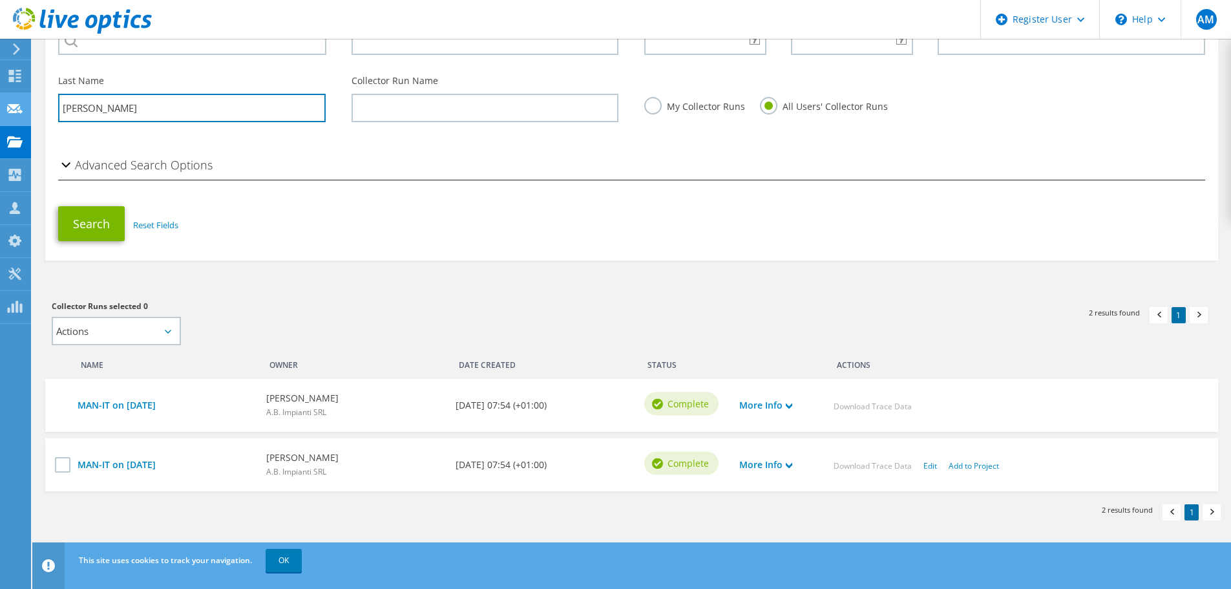
drag, startPoint x: 92, startPoint y: 109, endPoint x: 0, endPoint y: 105, distance: 92.5
click at [0, 105] on div "AM Dell User [PERSON_NAME] [PERSON_NAME][EMAIL_ADDRESS][DOMAIN_NAME] Dell My Pr…" at bounding box center [615, 222] width 1231 height 734
click at [134, 116] on input "[PERSON_NAME]" at bounding box center [192, 108] width 268 height 28
type input "p"
type input "cavazza"
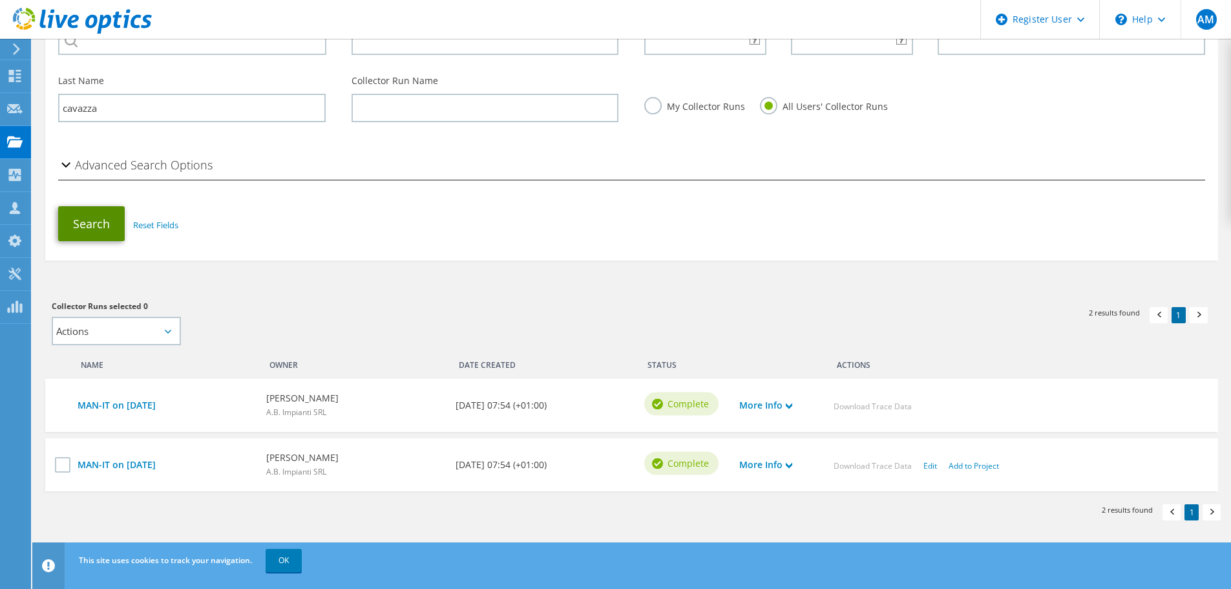
click at [90, 224] on button "Search" at bounding box center [91, 223] width 67 height 35
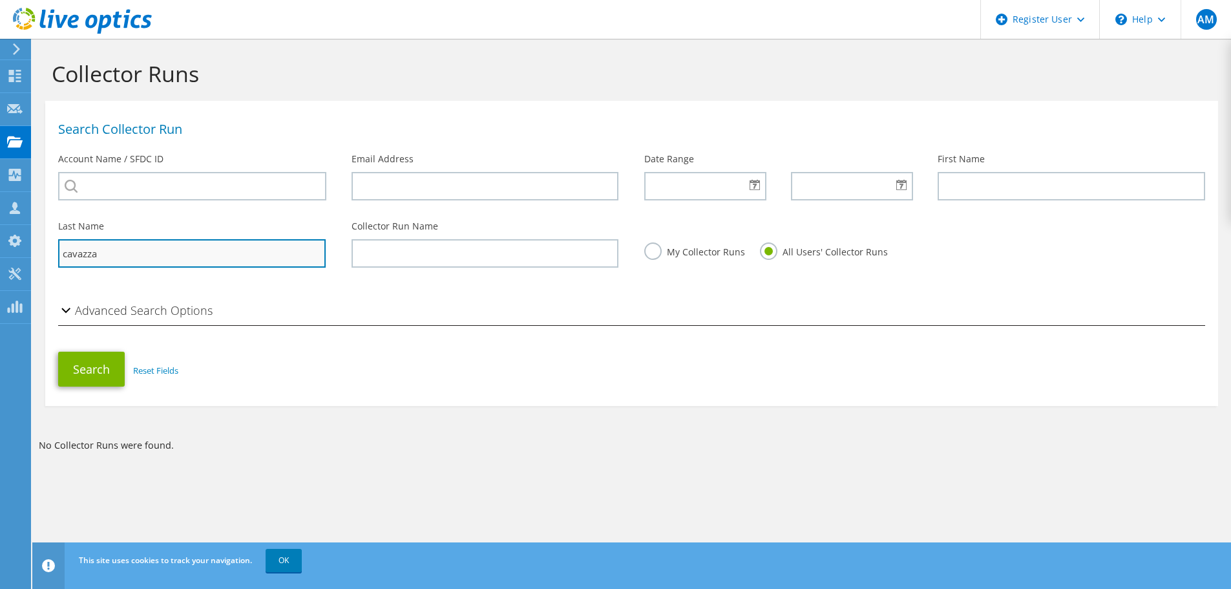
click at [124, 255] on input "cavazza" at bounding box center [192, 253] width 268 height 28
type input "c"
type input "pedicelli"
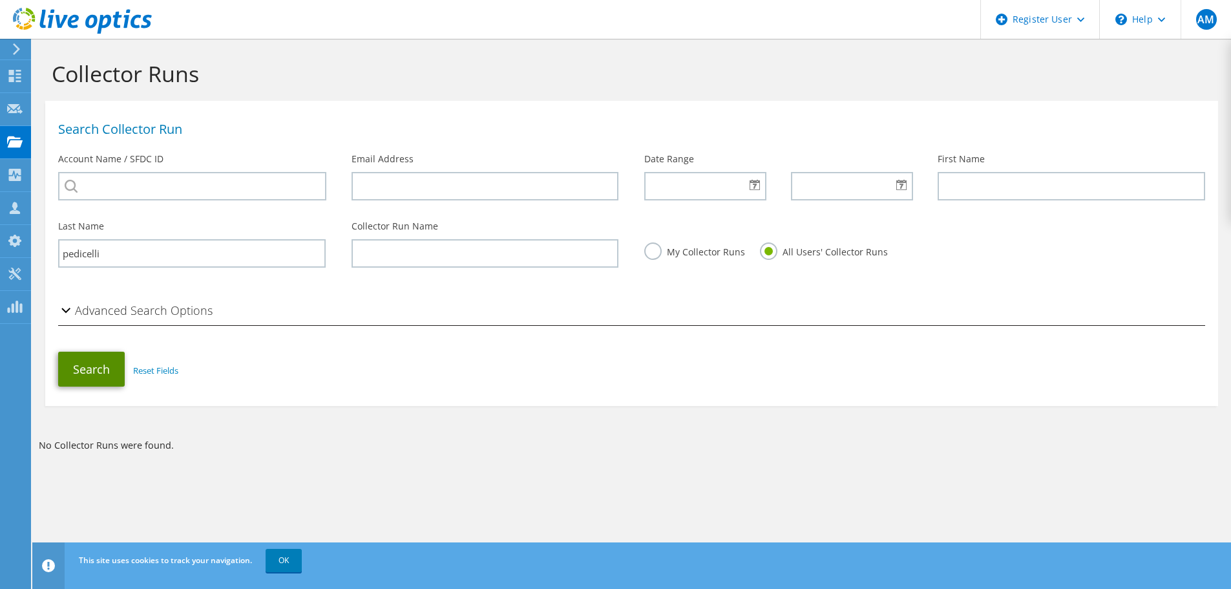
click at [83, 365] on button "Search" at bounding box center [91, 369] width 67 height 35
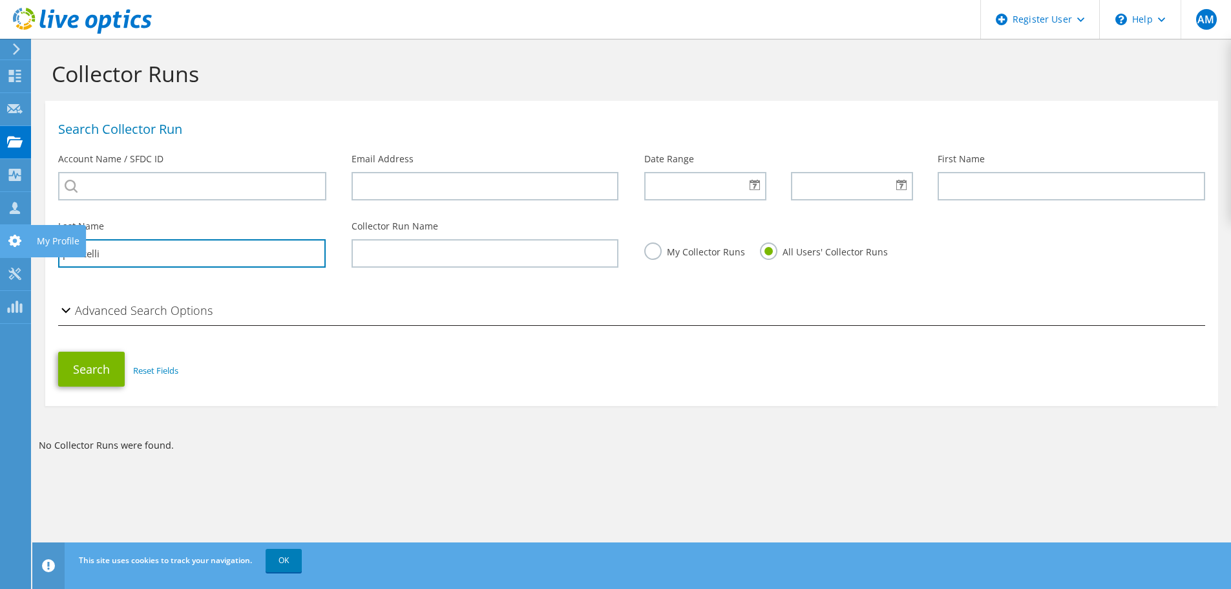
drag, startPoint x: 109, startPoint y: 252, endPoint x: 0, endPoint y: 251, distance: 109.3
click at [0, 251] on div "AM Dell User [PERSON_NAME] [PERSON_NAME][EMAIL_ADDRESS][DOMAIN_NAME] Dell My Pr…" at bounding box center [615, 294] width 1231 height 589
drag, startPoint x: 105, startPoint y: 257, endPoint x: 34, endPoint y: 259, distance: 70.5
click at [34, 259] on section "Collector Runs Search Collector Run Account Name / SFDC ID Email Address Date R…" at bounding box center [631, 283] width 1199 height 488
type input "tantari"
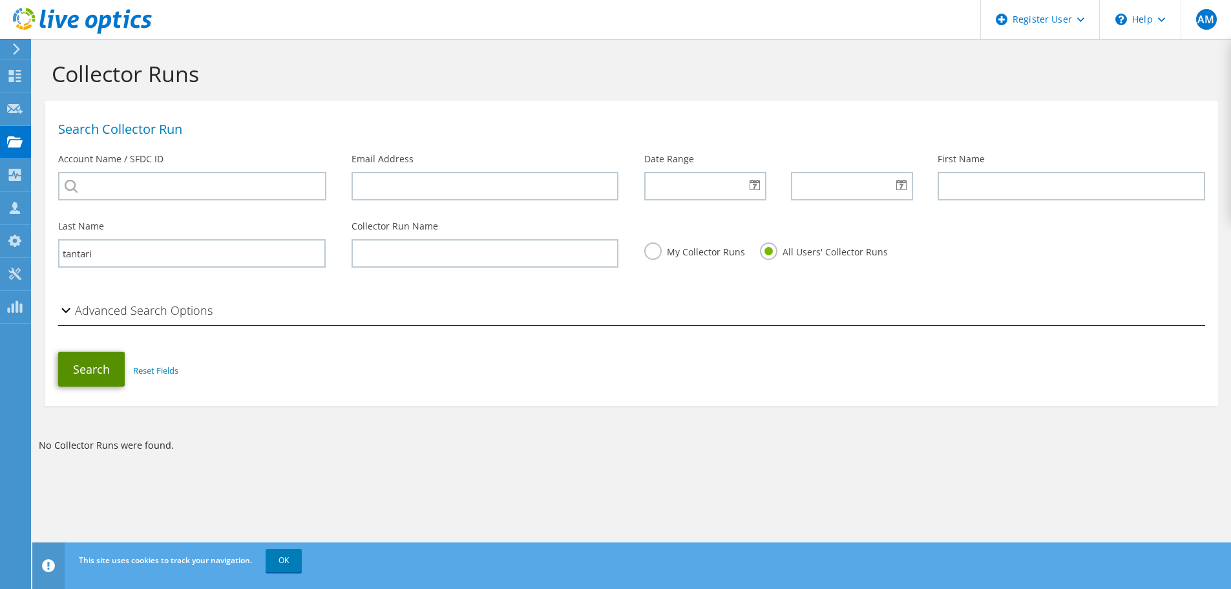
click at [82, 376] on button "Search" at bounding box center [91, 369] width 67 height 35
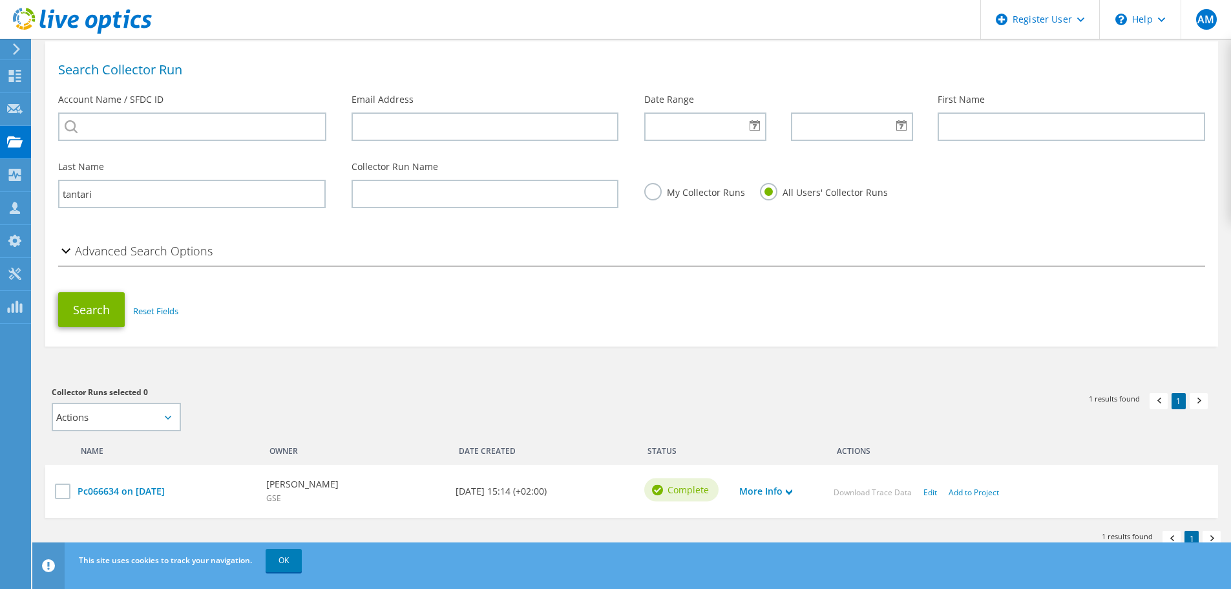
scroll to position [86, 0]
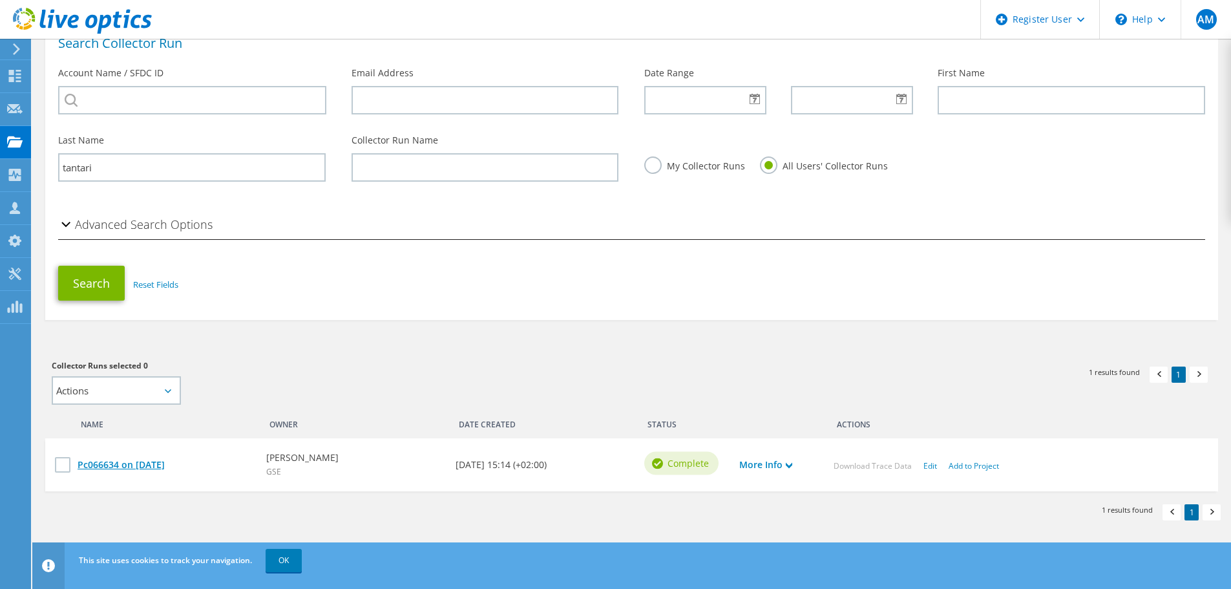
click at [118, 466] on link "Pc066634 on [DATE]" at bounding box center [166, 465] width 176 height 14
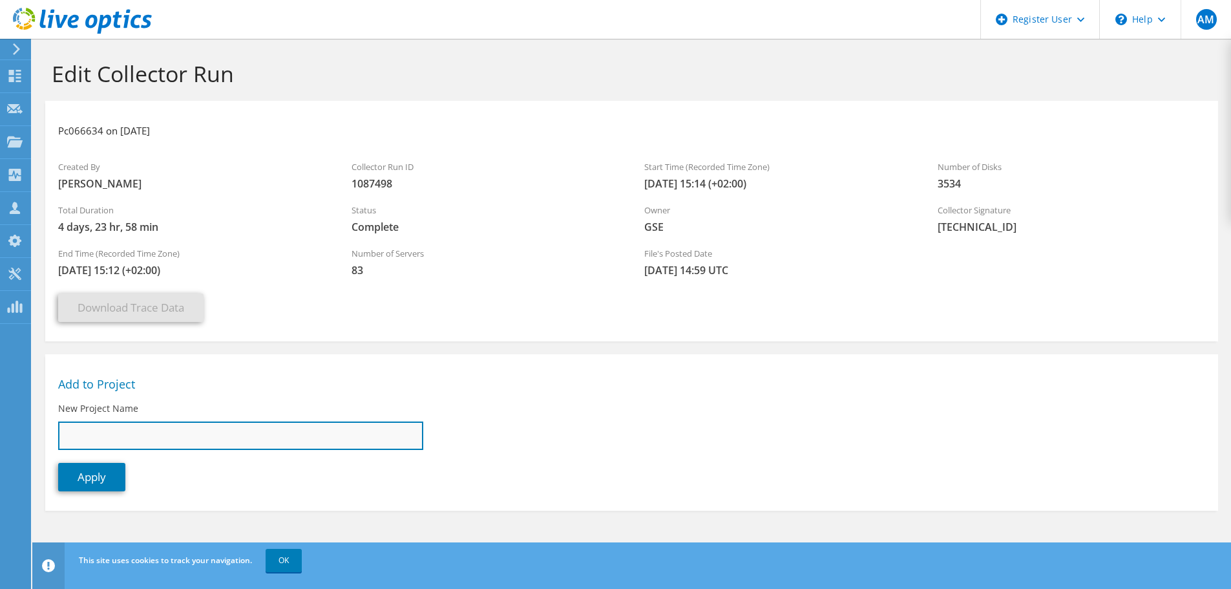
click at [107, 432] on input "New Project Name" at bounding box center [240, 435] width 365 height 28
type input "GSE Storico"
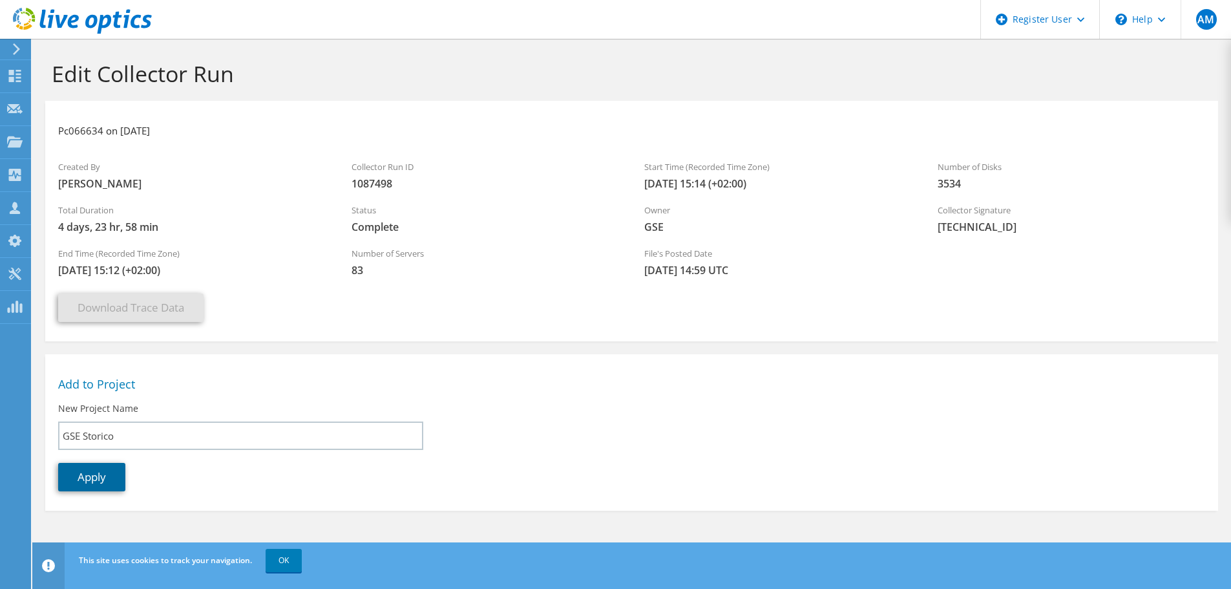
click at [101, 482] on link "Apply" at bounding box center [91, 477] width 67 height 28
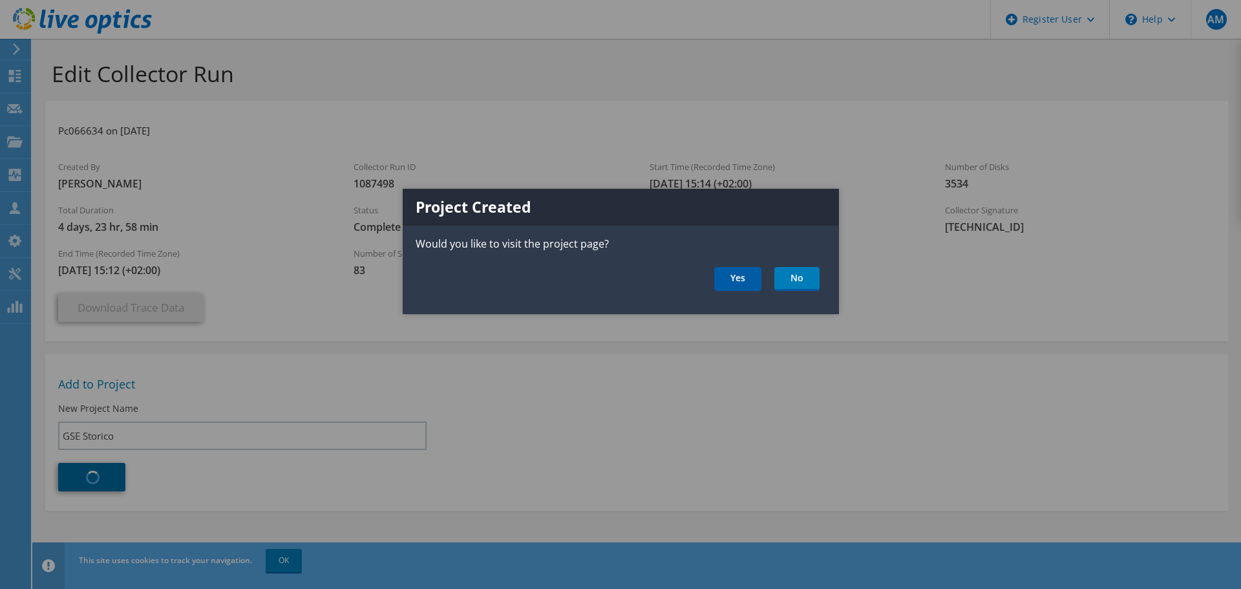
click at [738, 281] on link "Yes" at bounding box center [737, 279] width 47 height 24
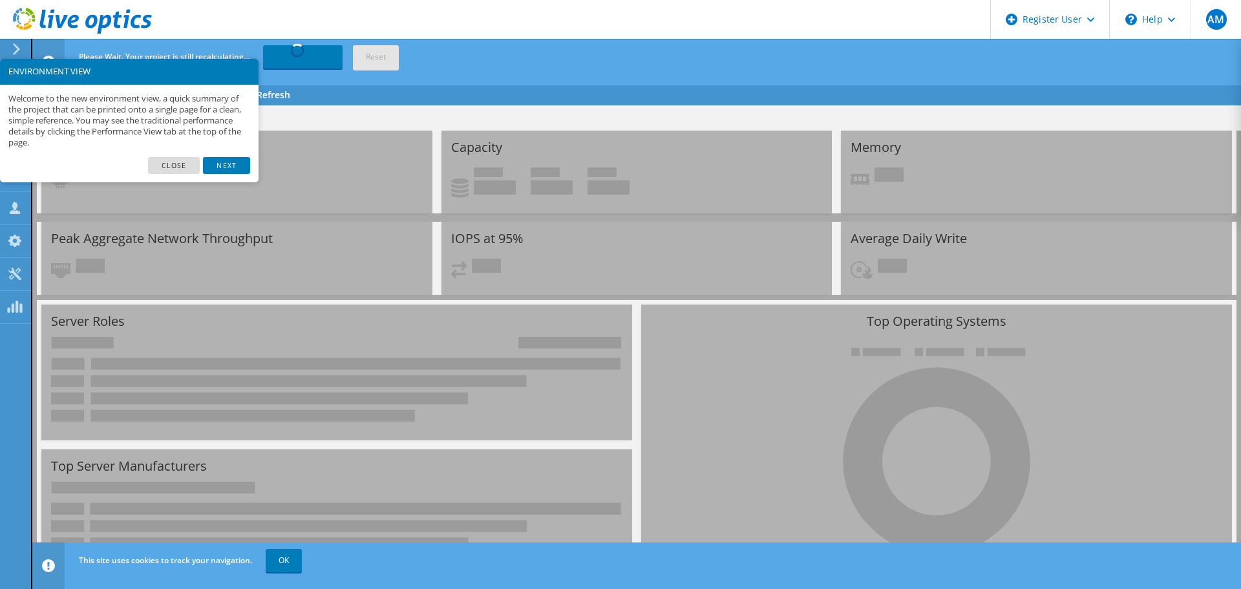
click at [183, 165] on link "Close" at bounding box center [174, 165] width 52 height 17
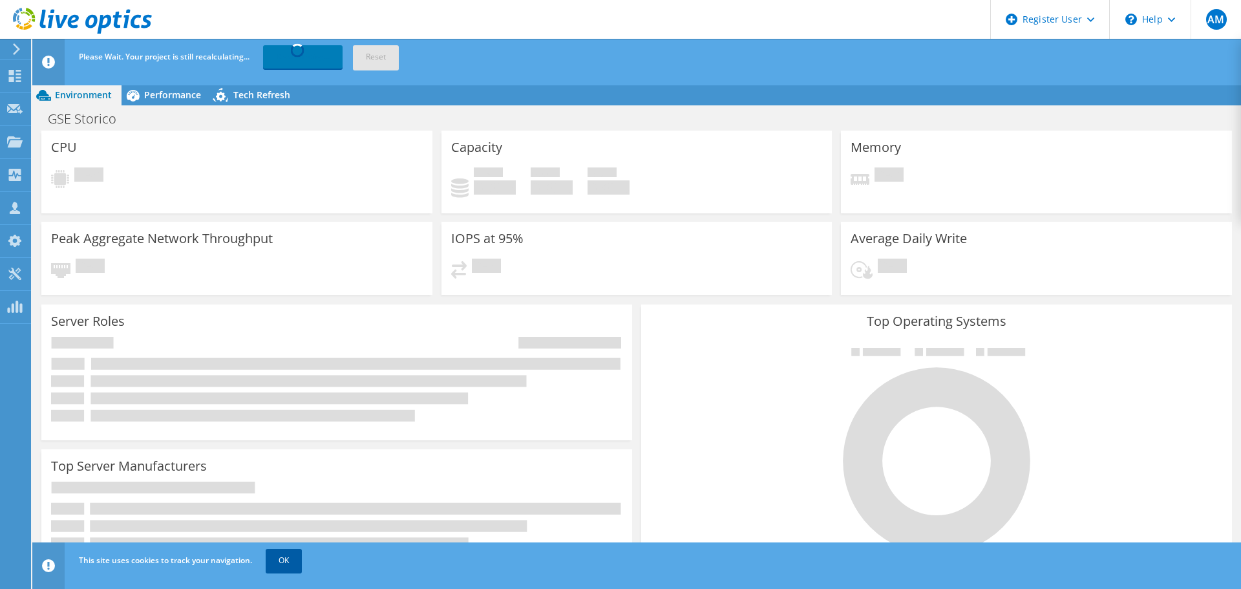
click at [287, 564] on link "OK" at bounding box center [284, 560] width 36 height 23
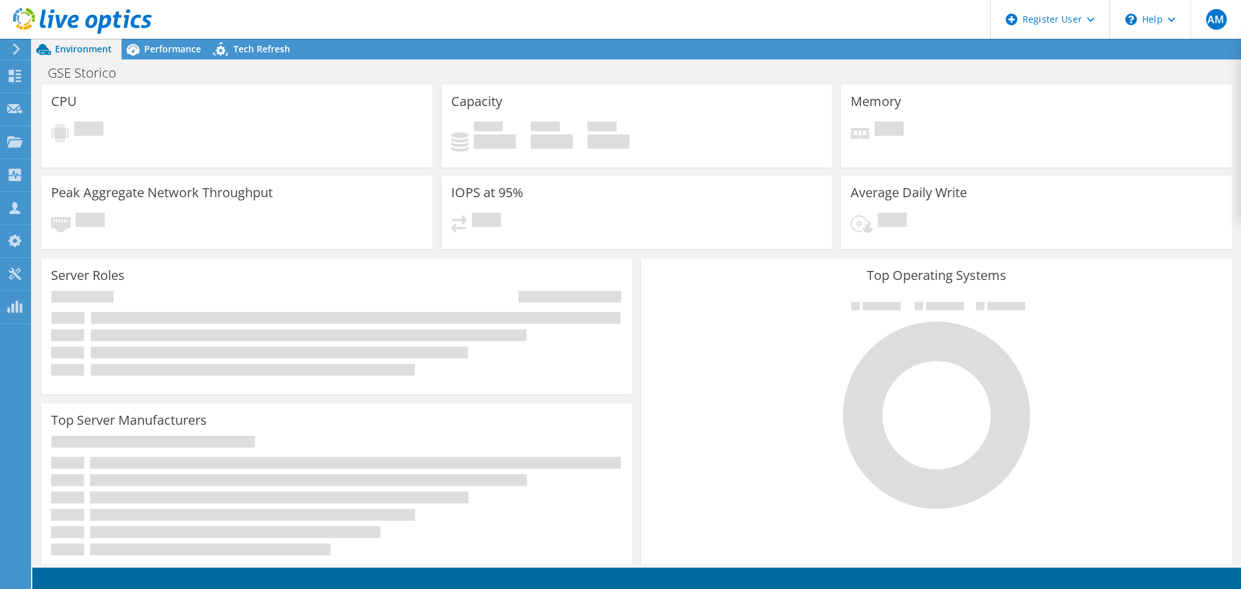
click at [692, 65] on div "GSE Storico Print" at bounding box center [636, 73] width 1209 height 24
click at [176, 47] on span "Performance" at bounding box center [172, 49] width 57 height 12
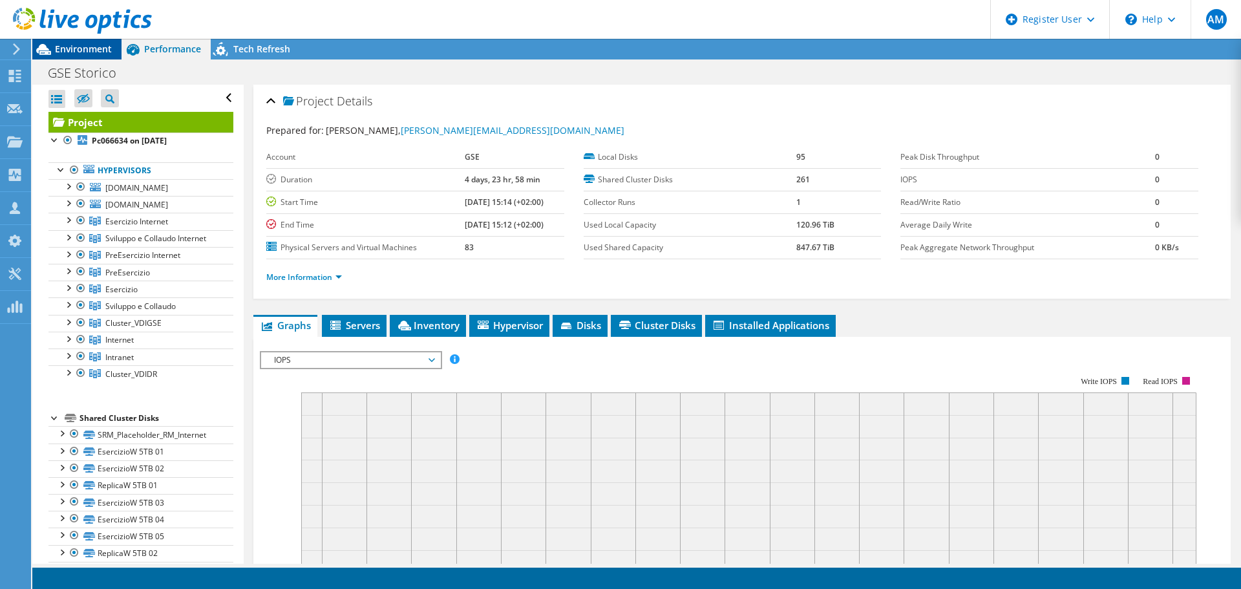
click at [94, 50] on span "Environment" at bounding box center [83, 49] width 57 height 12
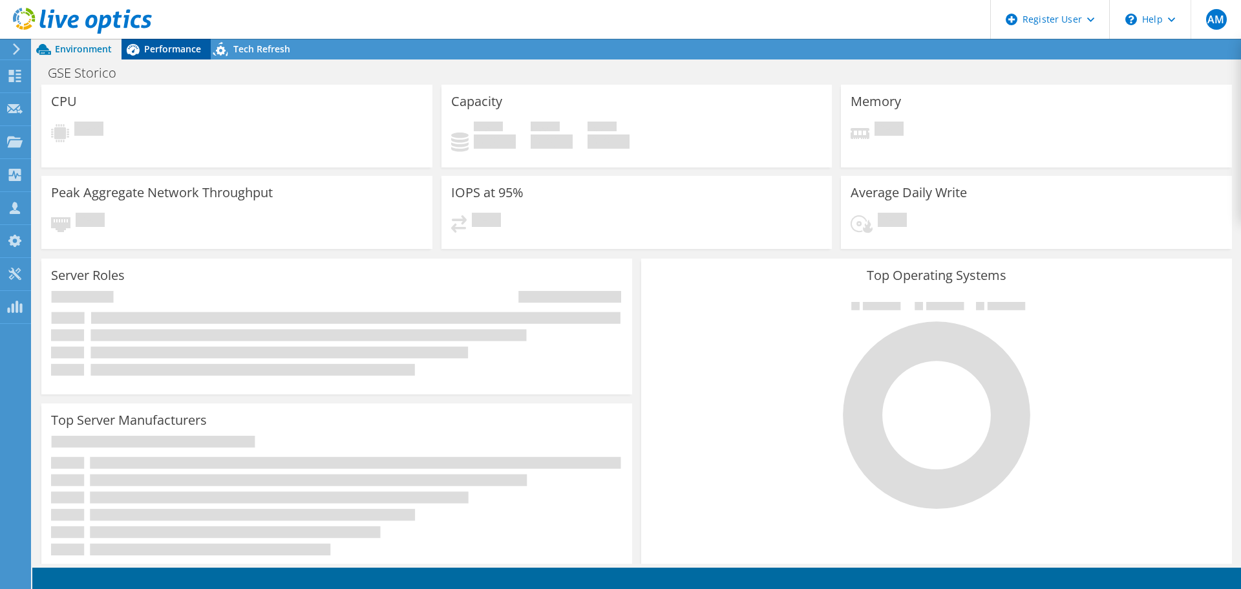
click at [164, 54] on span "Performance" at bounding box center [172, 49] width 57 height 12
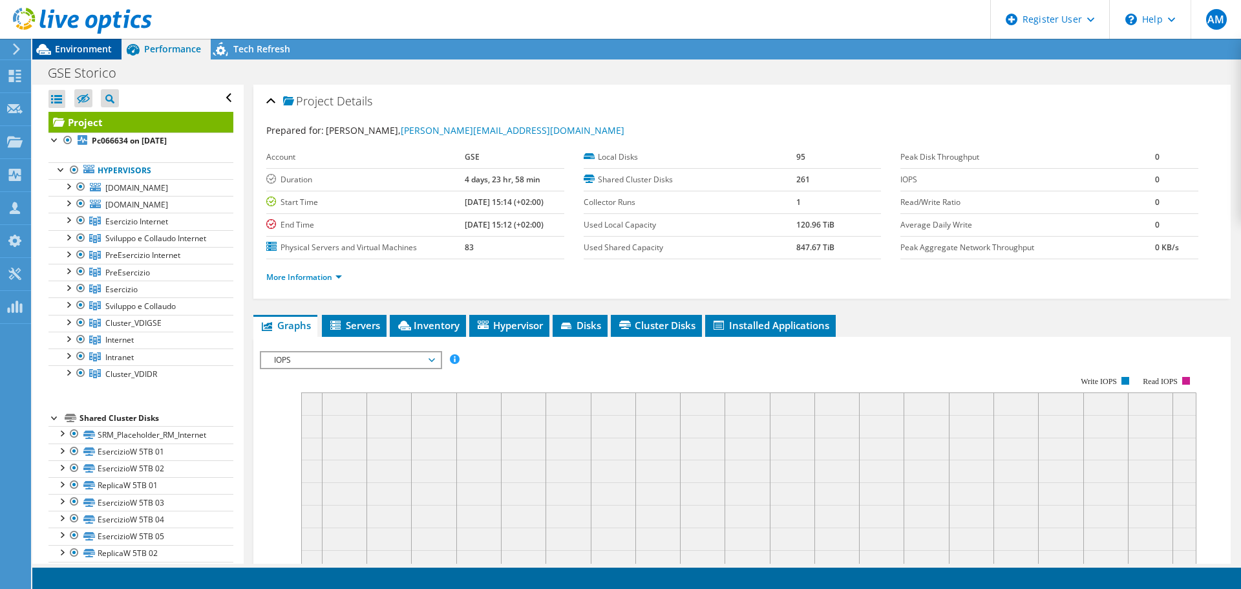
click at [80, 47] on span "Environment" at bounding box center [83, 49] width 57 height 12
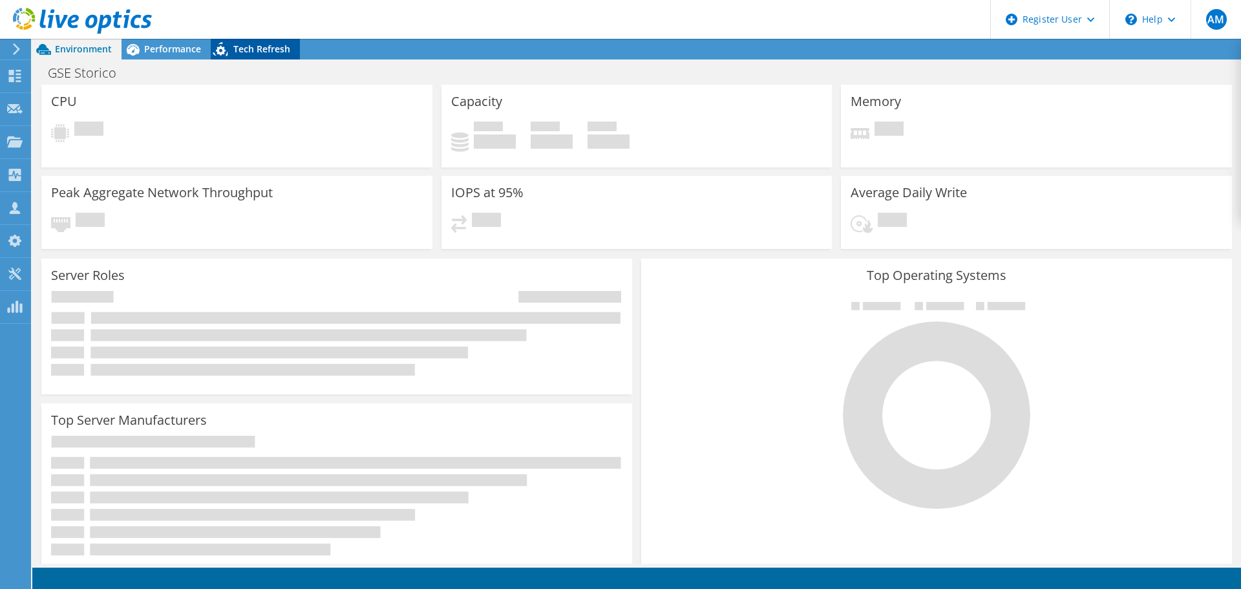
click at [253, 46] on span "Tech Refresh" at bounding box center [261, 49] width 57 height 12
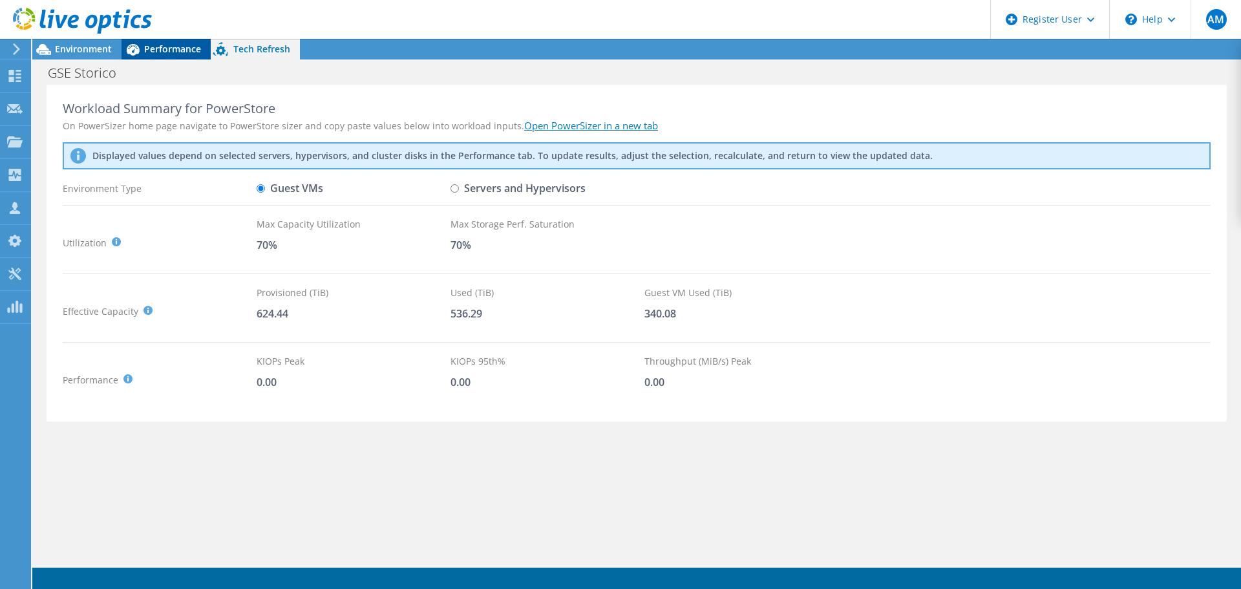
click at [195, 50] on span "Performance" at bounding box center [172, 49] width 57 height 12
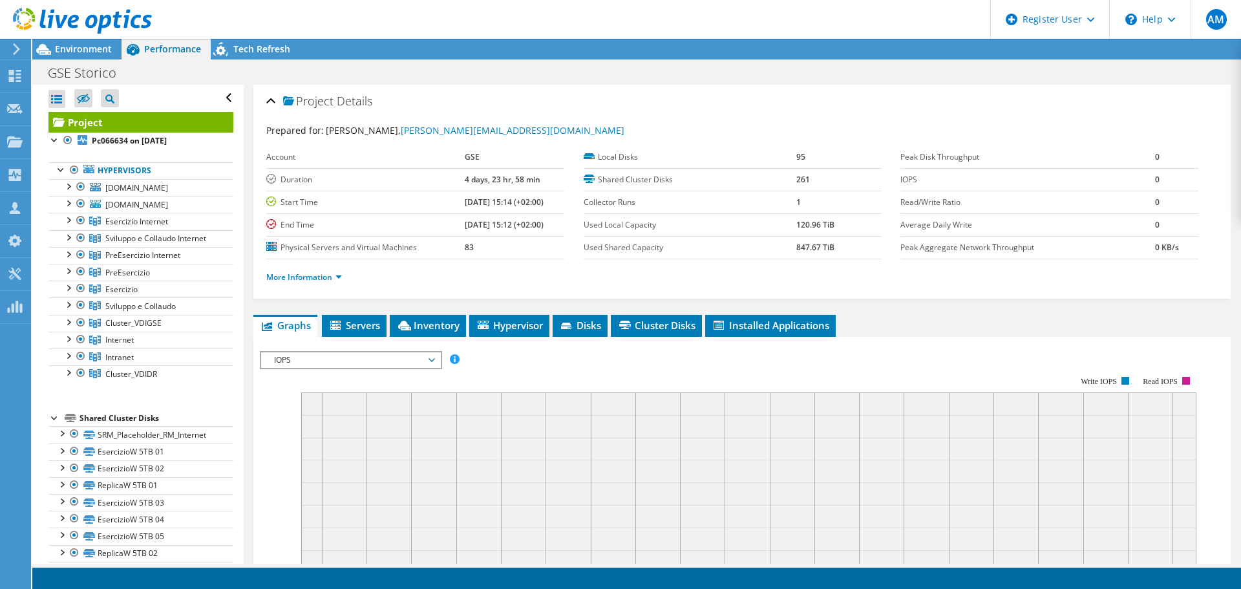
click at [490, 81] on div "GSE Storico Print" at bounding box center [636, 73] width 1209 height 24
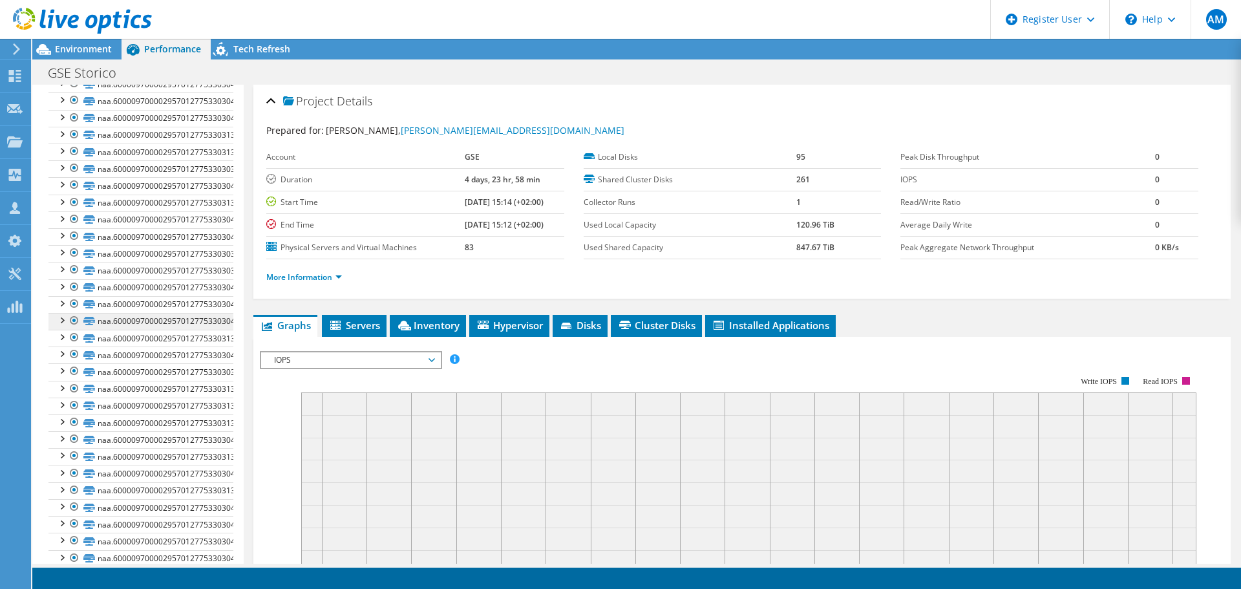
scroll to position [4308, 0]
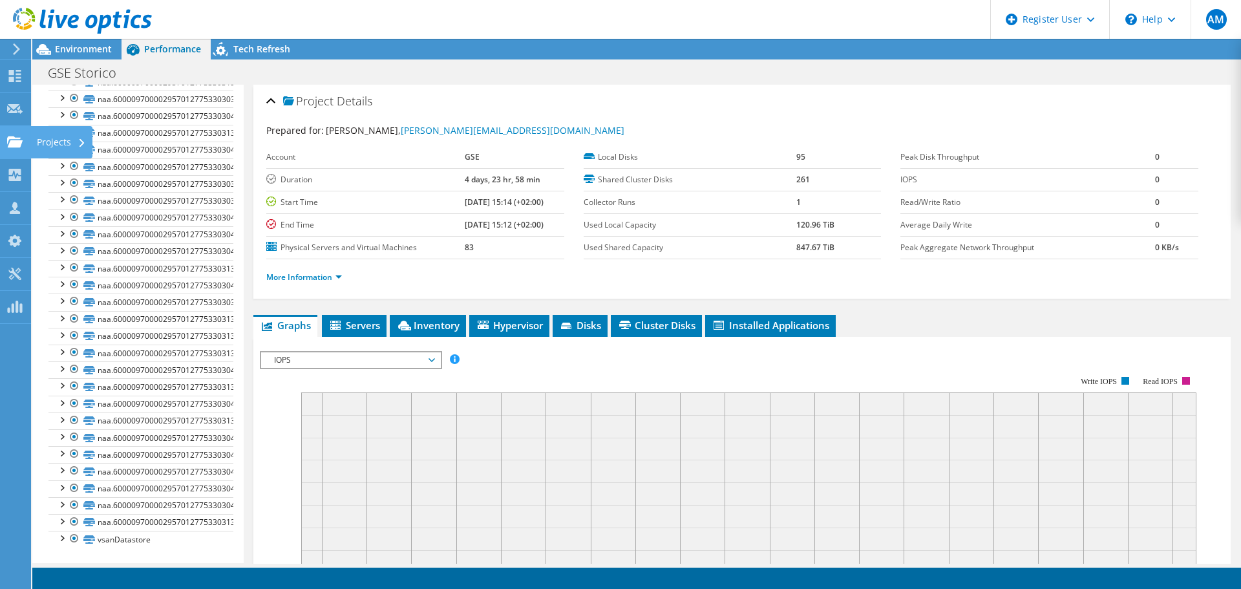
click at [60, 138] on div "Projects" at bounding box center [61, 142] width 62 height 32
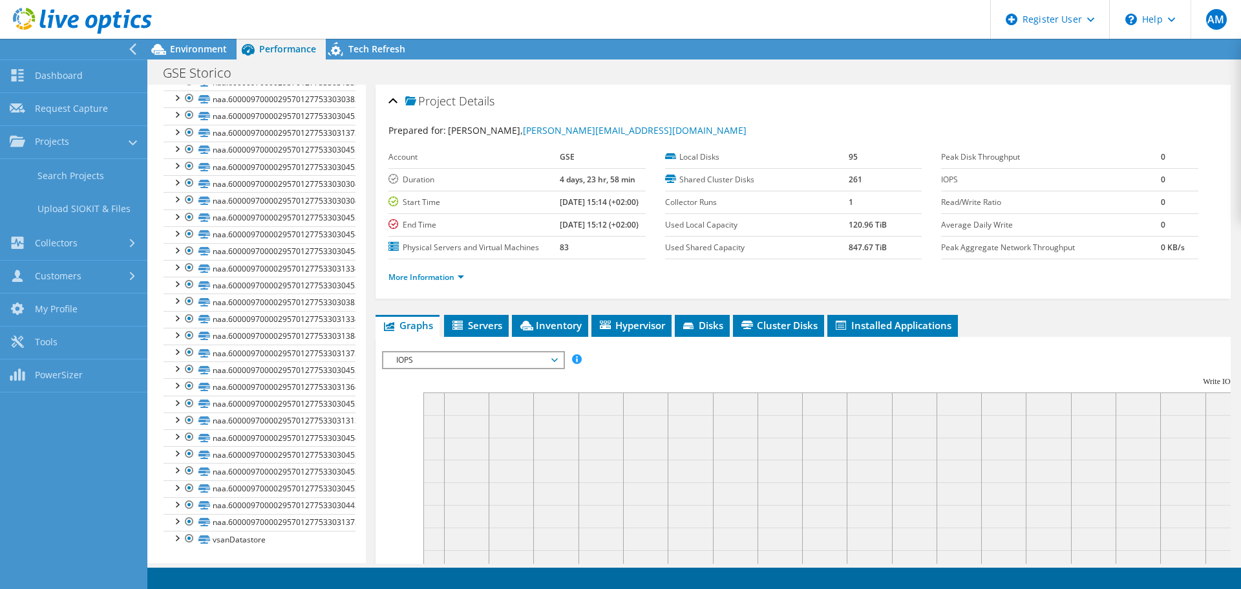
scroll to position [4297, 0]
click at [57, 281] on link "Collectors" at bounding box center [73, 283] width 147 height 33
click at [73, 76] on link "Dashboard" at bounding box center [73, 76] width 147 height 33
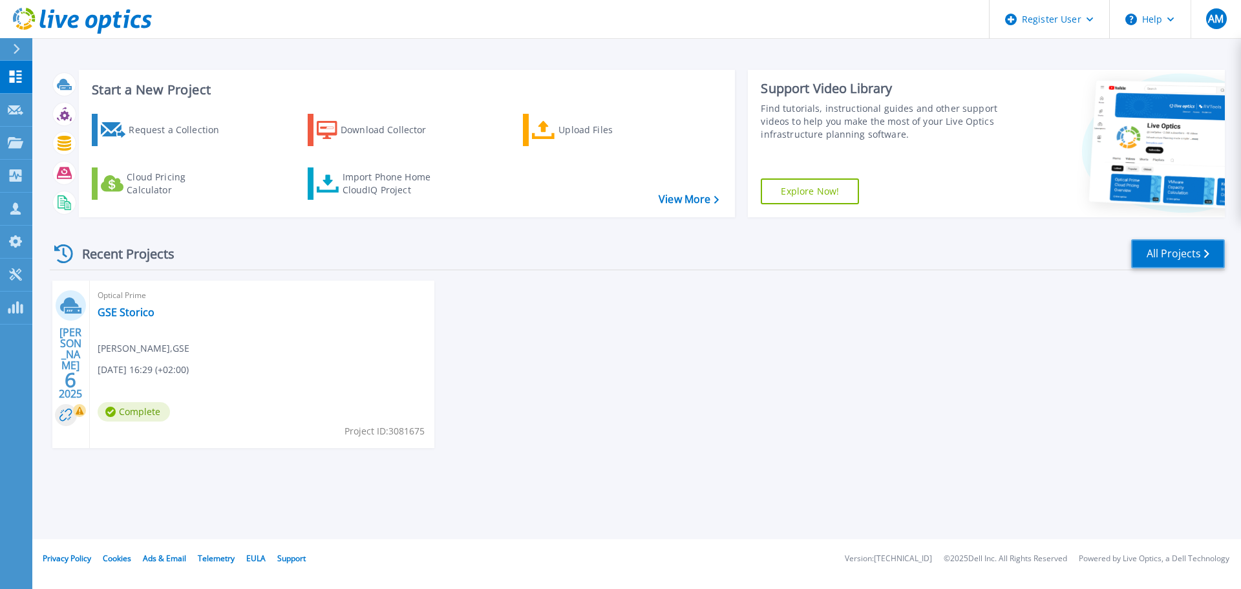
click at [1182, 257] on link "All Projects" at bounding box center [1178, 253] width 94 height 29
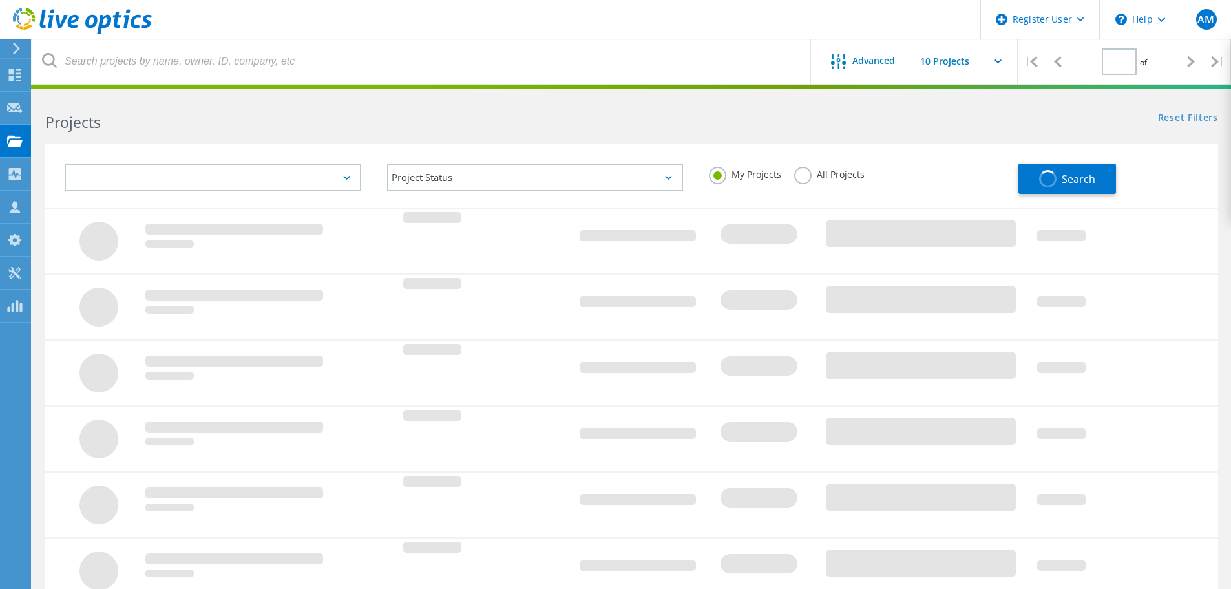
type input "1"
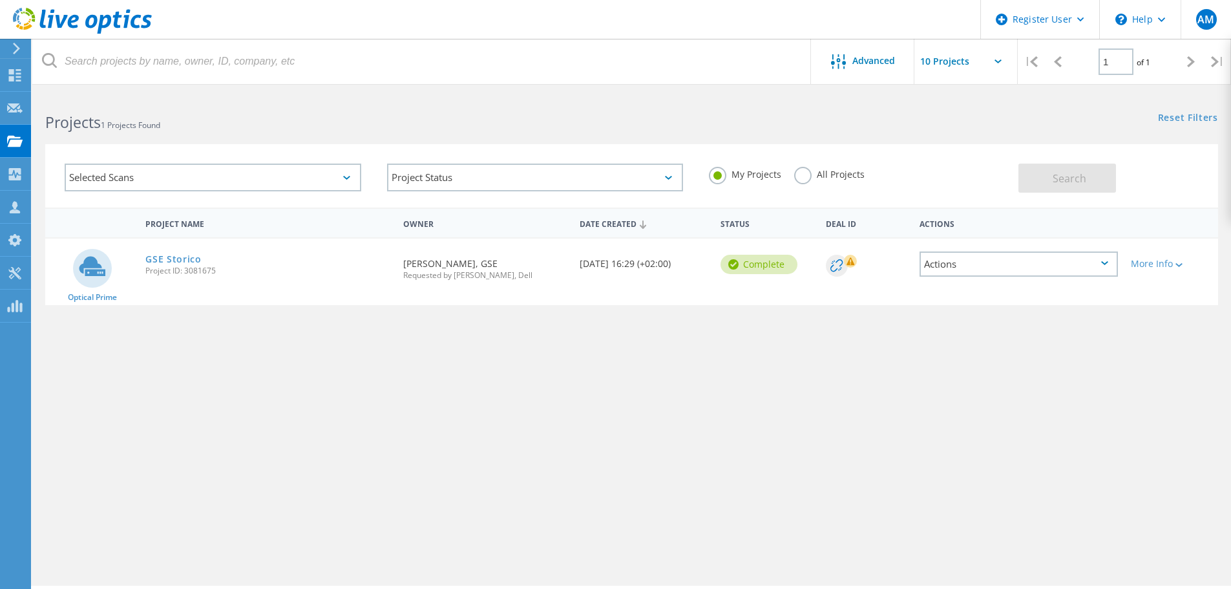
click at [808, 178] on label "All Projects" at bounding box center [829, 173] width 70 height 12
click at [0, 0] on input "All Projects" at bounding box center [0, 0] width 0 height 0
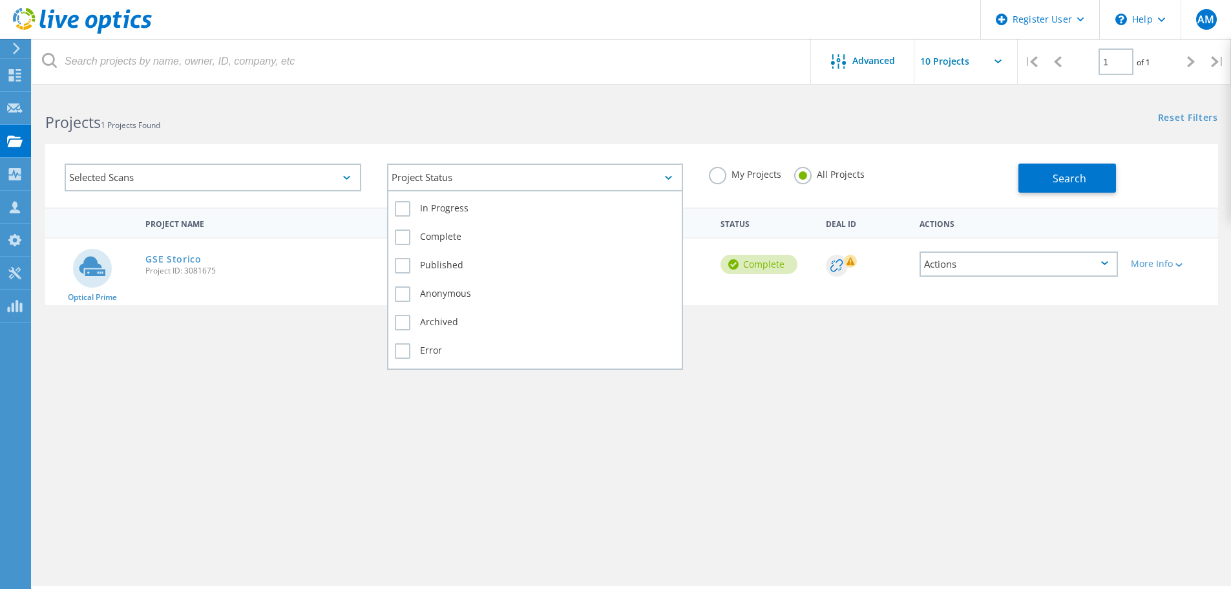
click at [449, 181] on div "Project Status" at bounding box center [535, 178] width 297 height 28
click at [404, 323] on label "Archived" at bounding box center [535, 323] width 281 height 16
click at [0, 0] on input "Archived" at bounding box center [0, 0] width 0 height 0
click at [405, 324] on label "Archived" at bounding box center [535, 323] width 281 height 16
click at [0, 0] on input "Archived" at bounding box center [0, 0] width 0 height 0
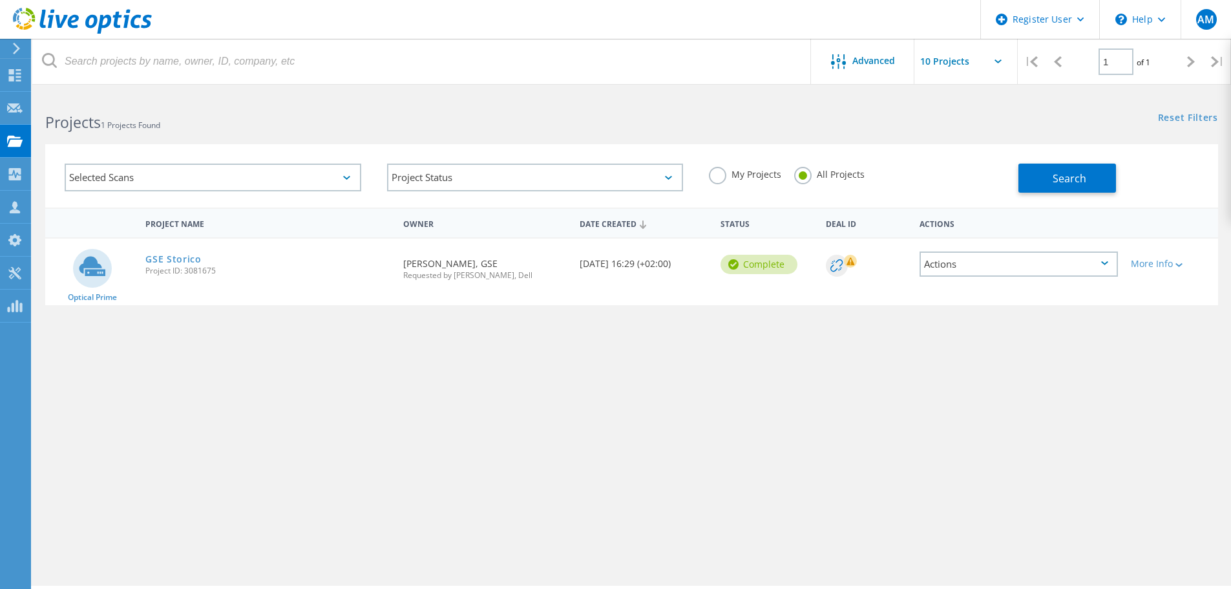
click at [935, 159] on div "My Projects All Projects" at bounding box center [857, 175] width 323 height 48
click at [1058, 179] on span "Search" at bounding box center [1070, 178] width 34 height 14
